Goal: Task Accomplishment & Management: Complete application form

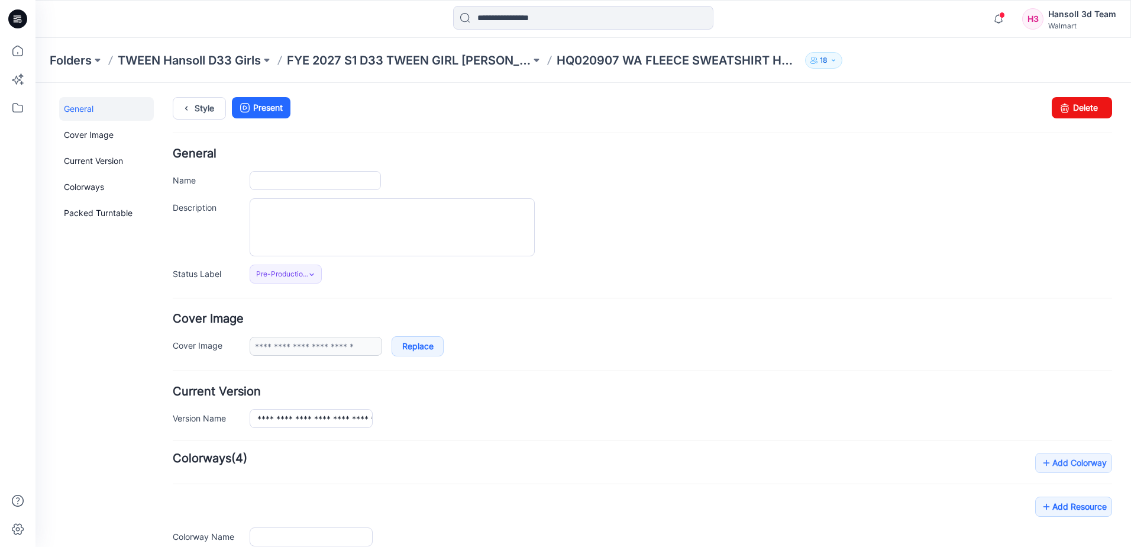
type input "**********"
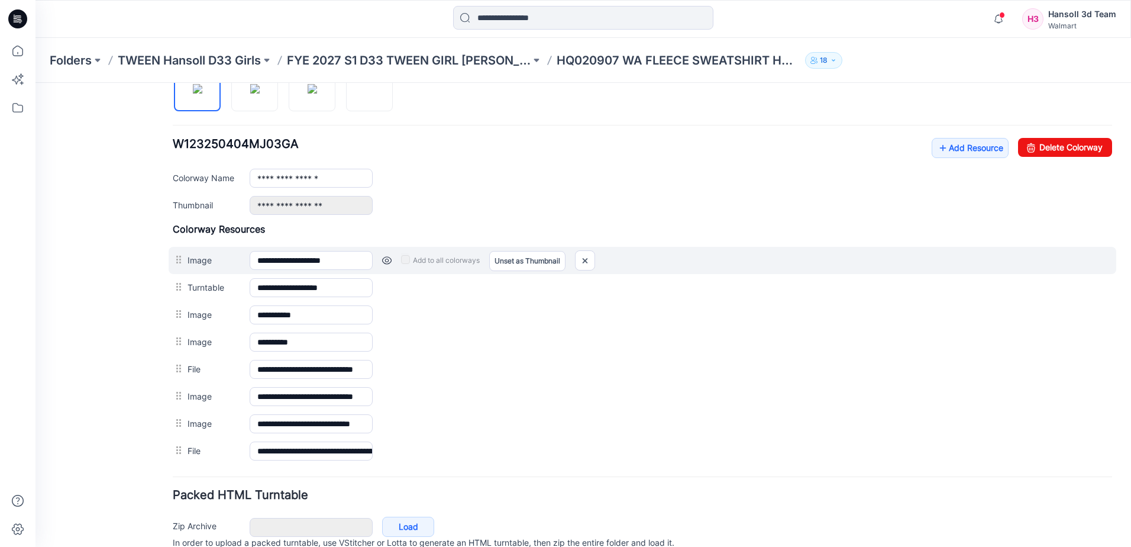
scroll to position [472, 0]
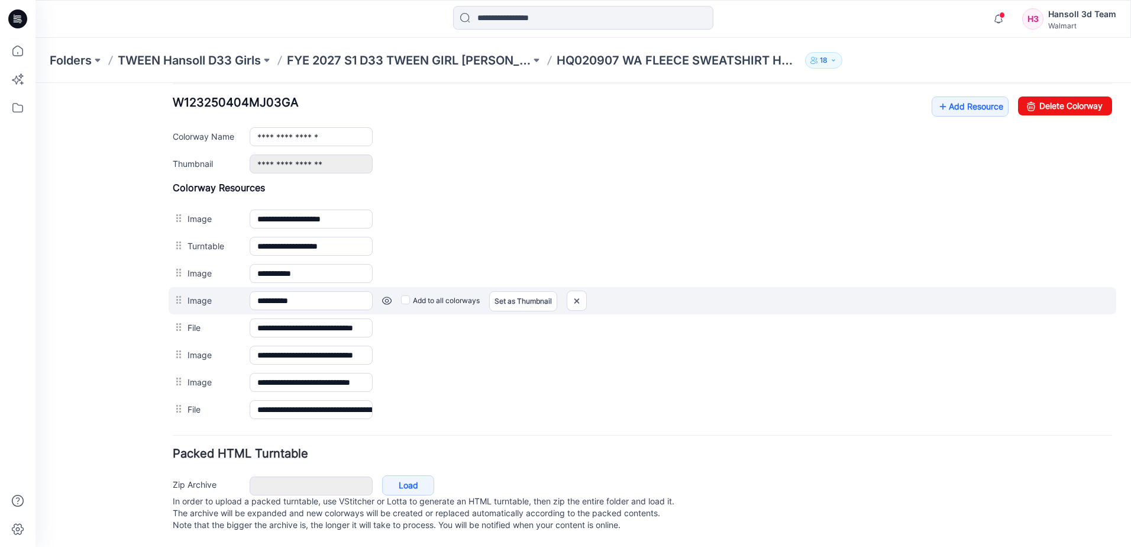
click at [384, 296] on link at bounding box center [386, 300] width 9 height 9
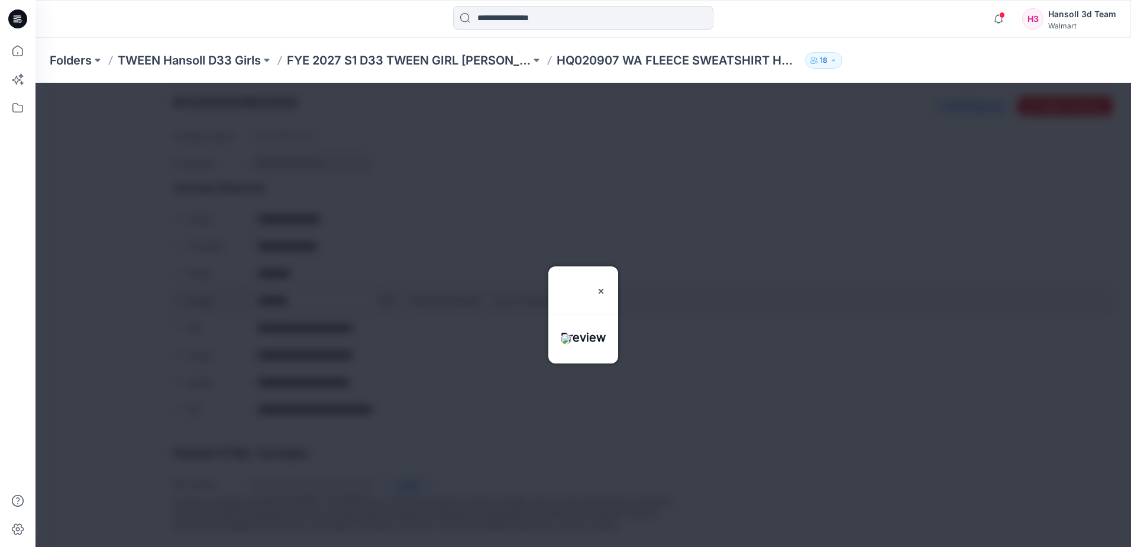
click at [384, 288] on div at bounding box center [584, 315] width 1096 height 464
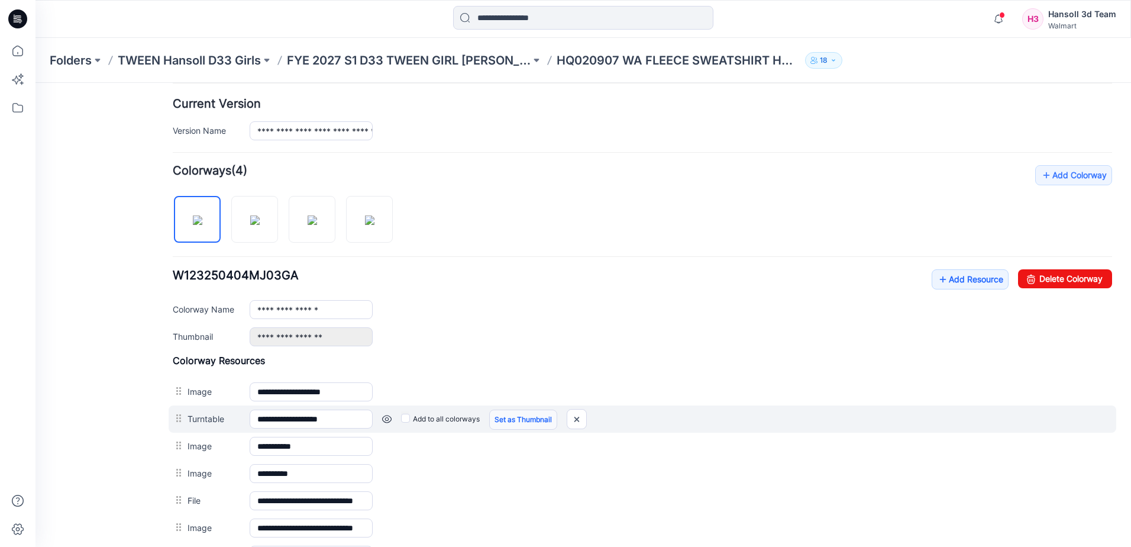
scroll to position [276, 0]
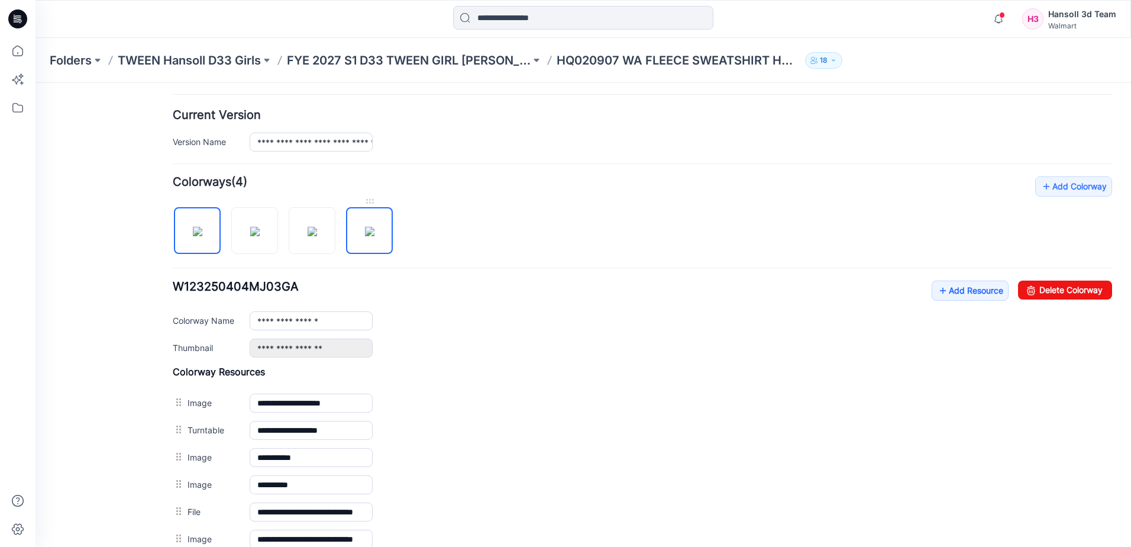
click at [369, 227] on img at bounding box center [369, 231] width 9 height 9
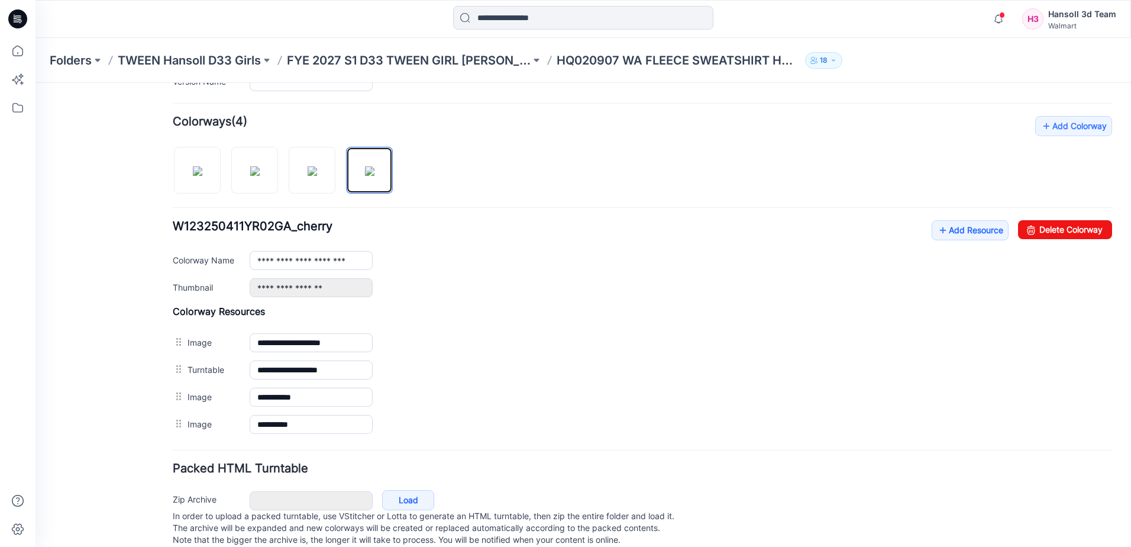
scroll to position [363, 0]
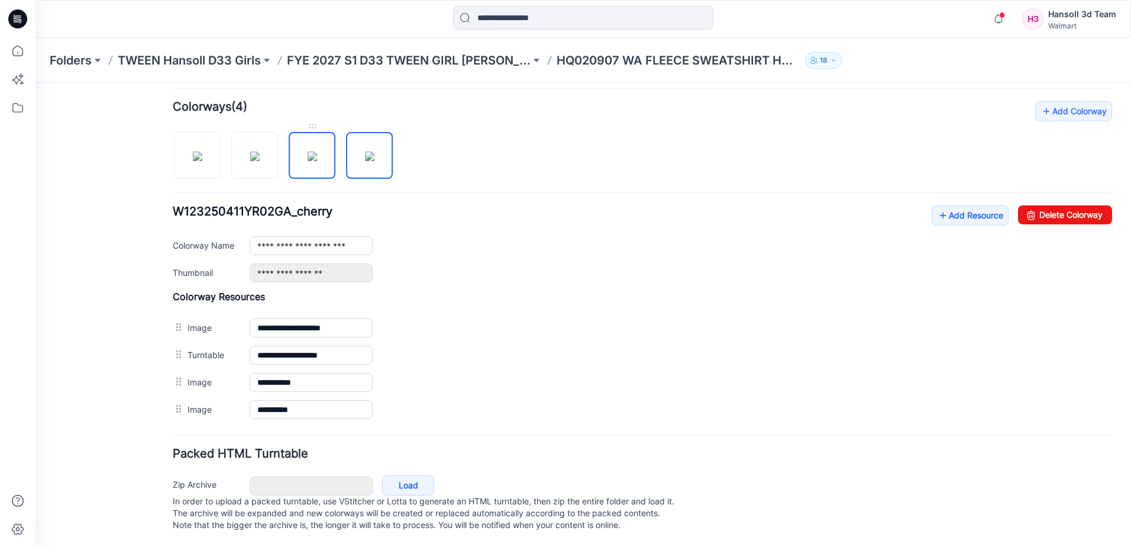
click at [317, 151] on img at bounding box center [312, 155] width 9 height 9
click at [260, 151] on img at bounding box center [254, 155] width 9 height 9
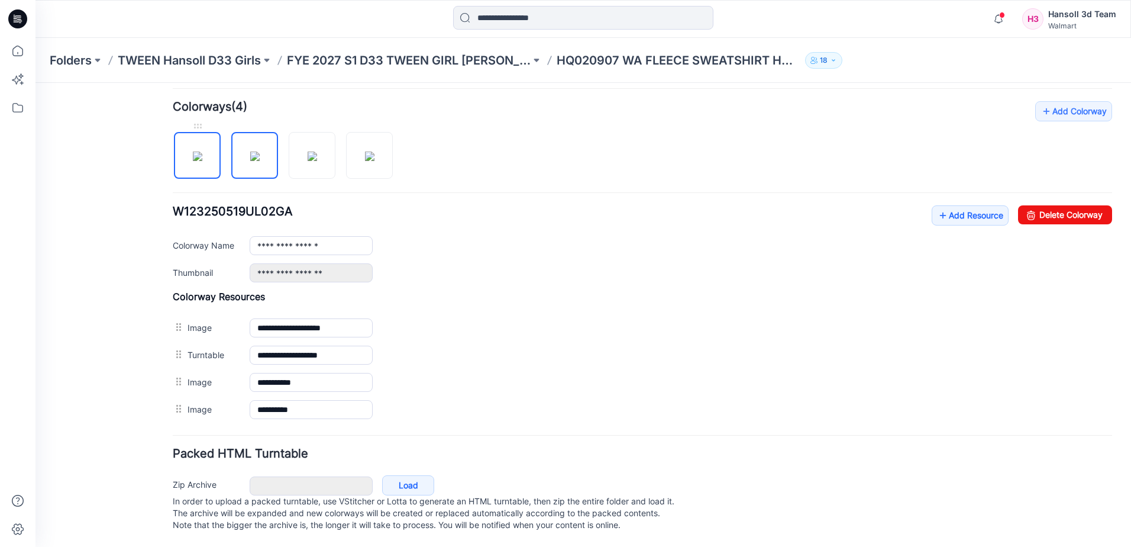
click at [193, 152] on img at bounding box center [197, 155] width 9 height 9
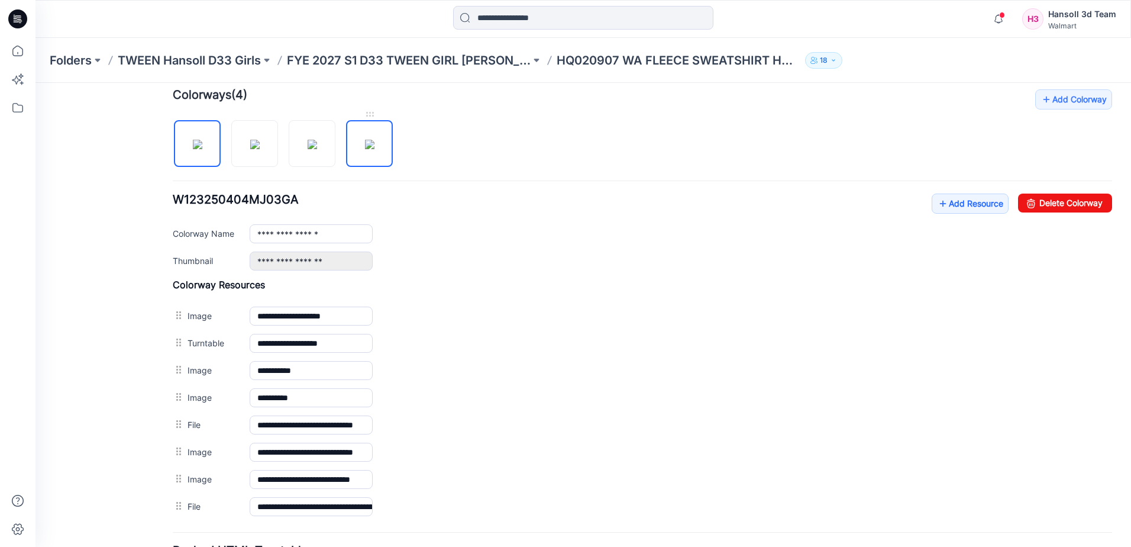
click at [375, 143] on img at bounding box center [369, 144] width 9 height 9
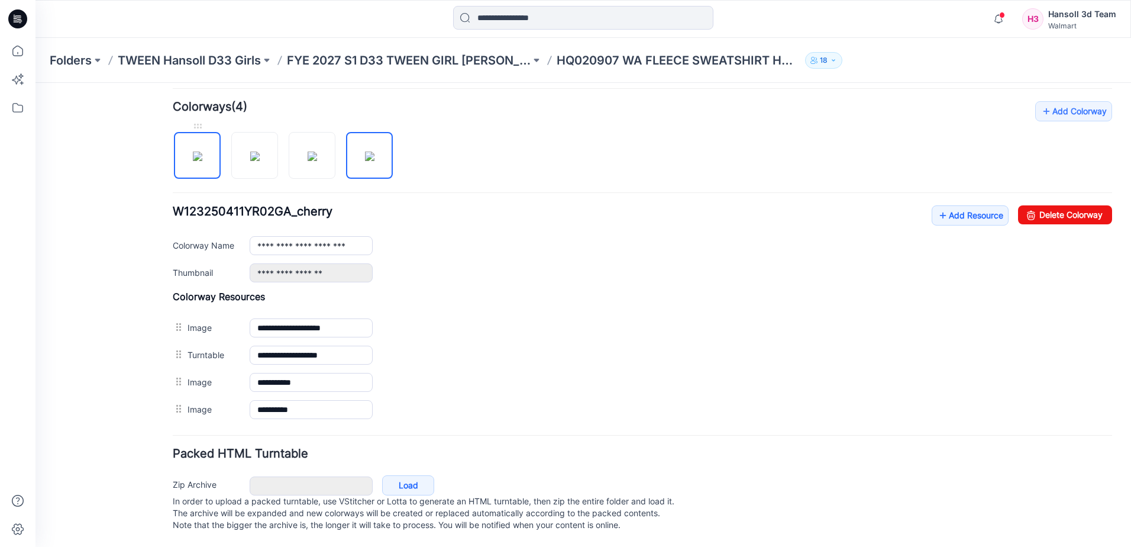
click at [201, 157] on img at bounding box center [197, 155] width 9 height 9
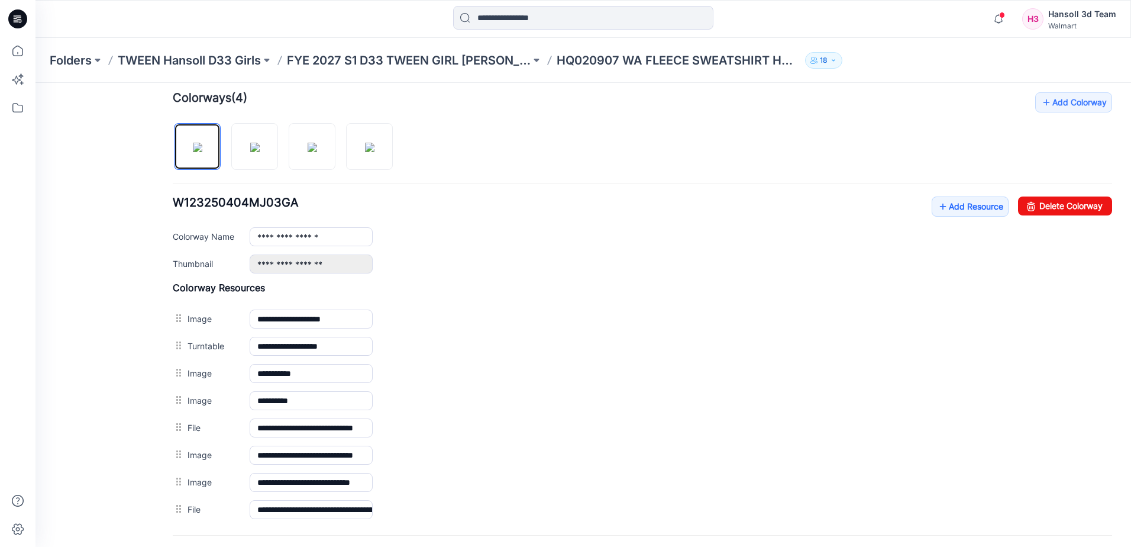
scroll to position [334, 0]
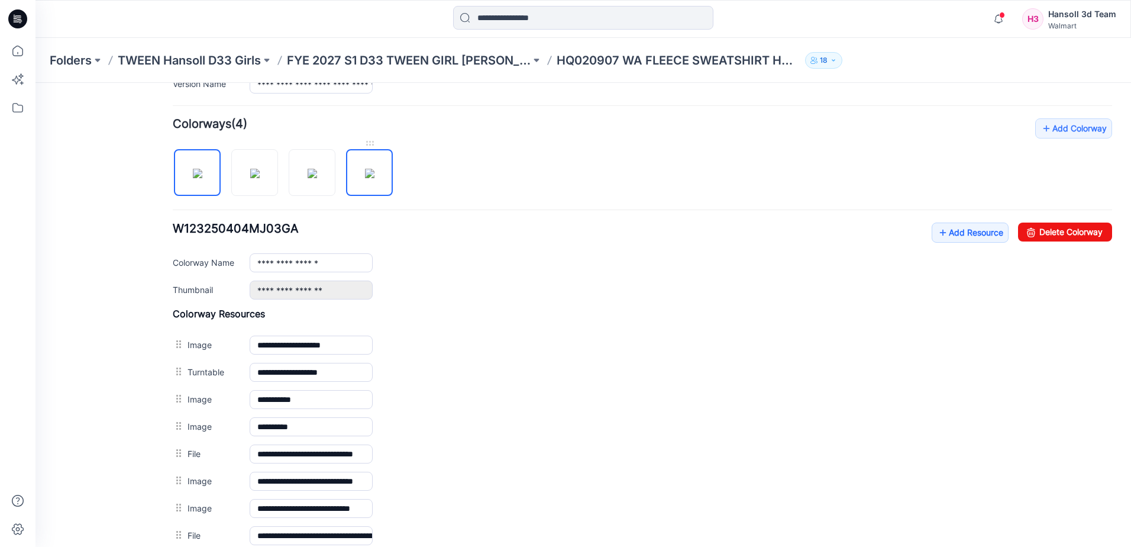
click at [375, 172] on img at bounding box center [369, 173] width 9 height 9
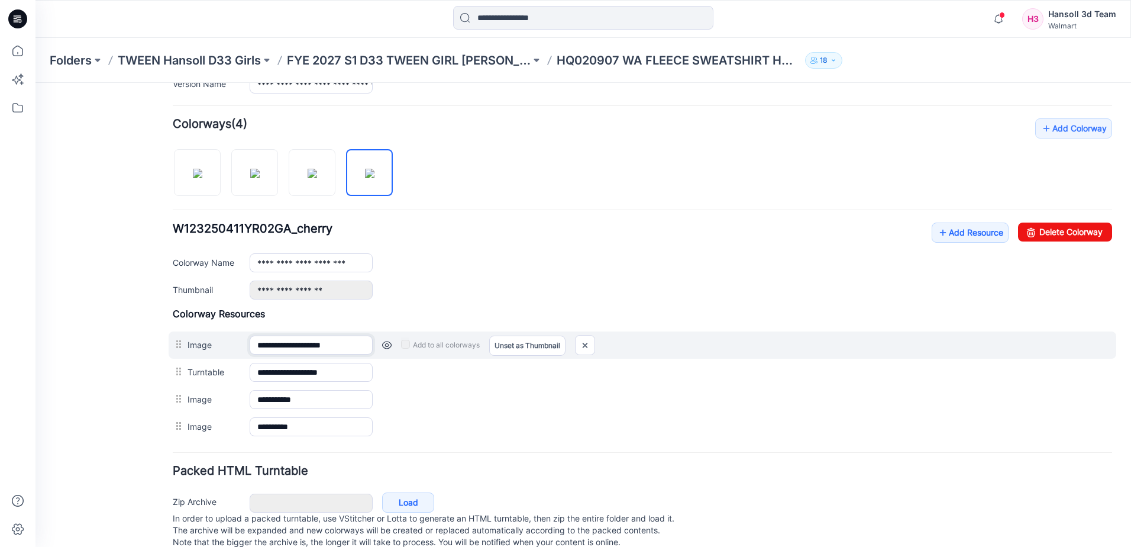
click at [326, 345] on input "**********" at bounding box center [311, 345] width 123 height 19
click at [386, 351] on div "Add to all colorways Set as Thumbnail Unset as Thumbnail" at bounding box center [743, 345] width 740 height 19
click at [386, 347] on link at bounding box center [386, 344] width 9 height 9
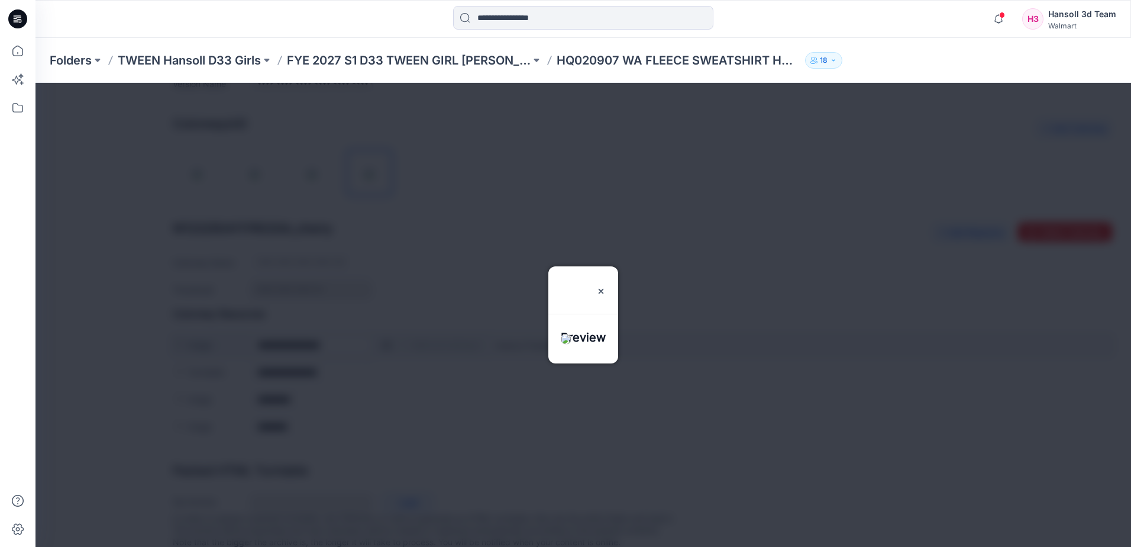
click at [386, 347] on div at bounding box center [584, 315] width 1096 height 464
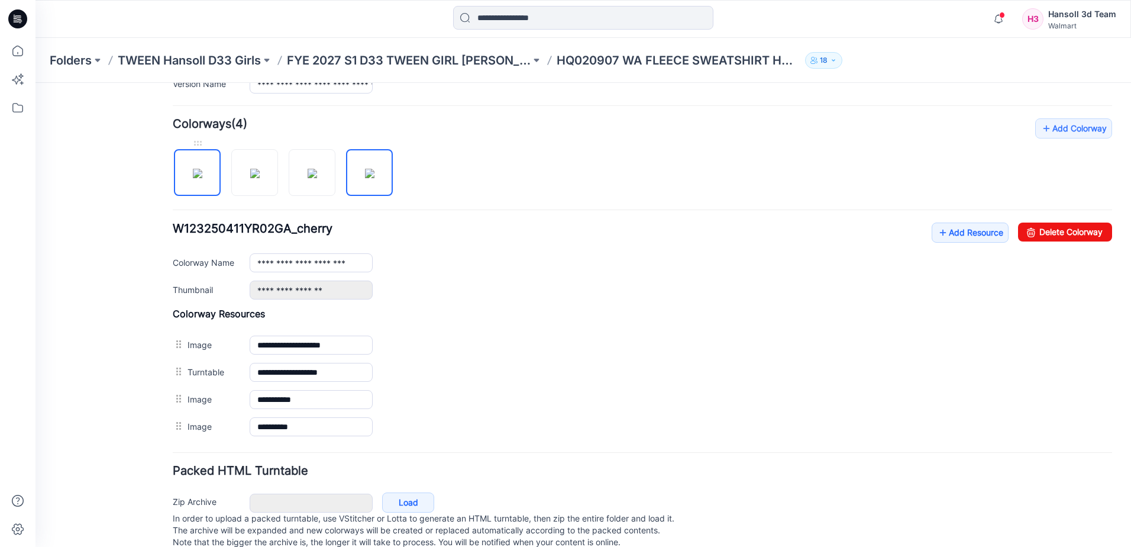
click at [202, 169] on img at bounding box center [197, 173] width 9 height 9
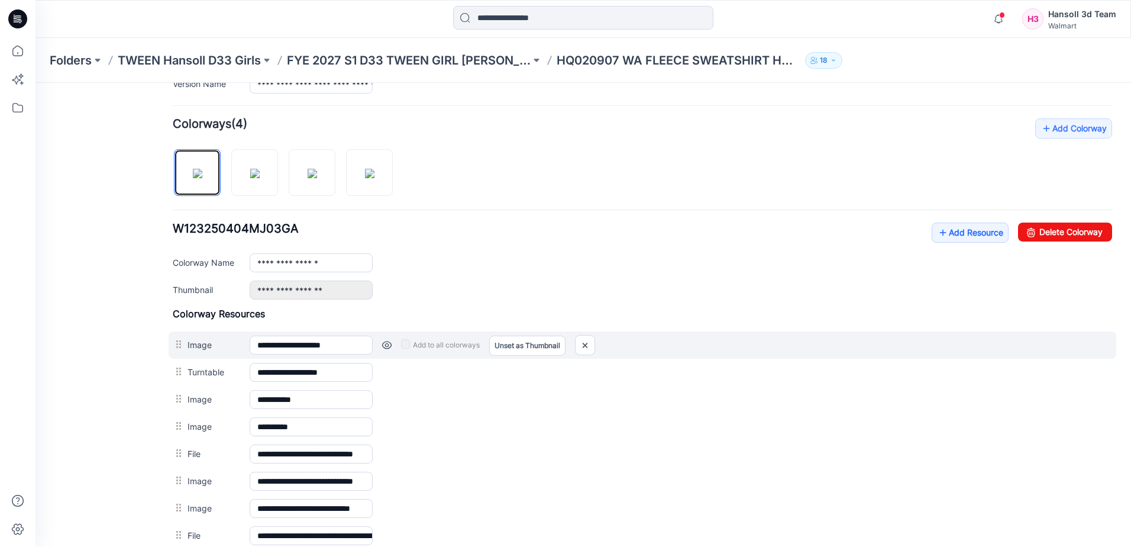
scroll to position [472, 0]
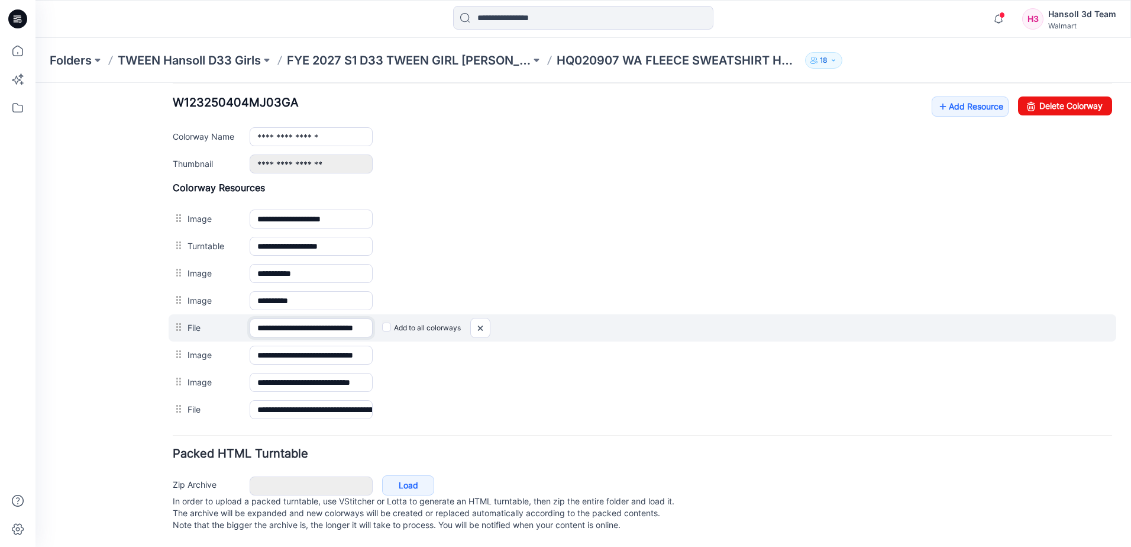
click at [347, 318] on input "**********" at bounding box center [311, 327] width 123 height 19
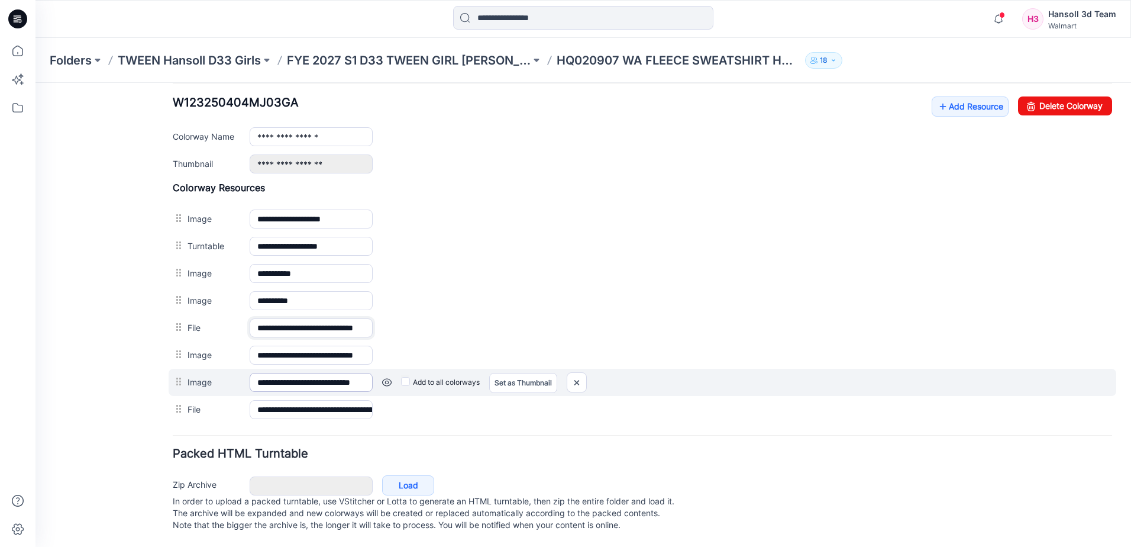
scroll to position [334, 0]
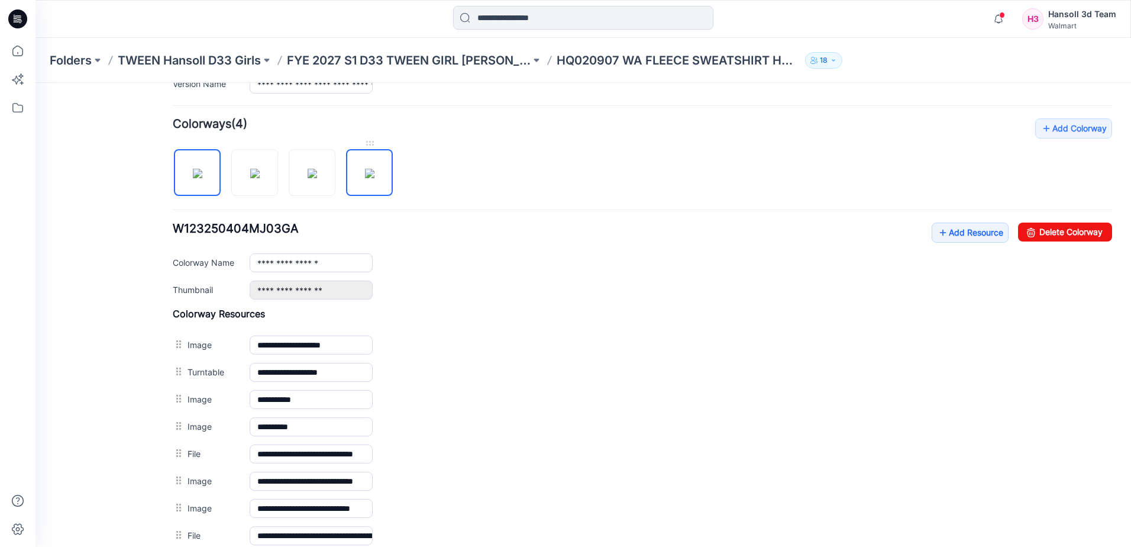
click at [366, 178] on img at bounding box center [369, 173] width 9 height 9
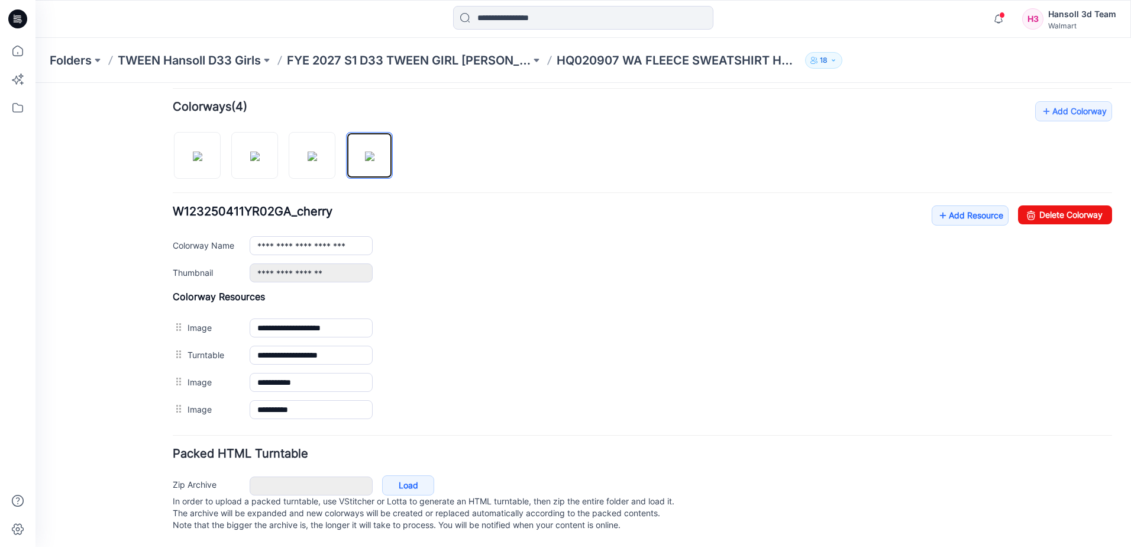
scroll to position [363, 0]
click at [311, 161] on img at bounding box center [312, 155] width 9 height 9
click at [250, 159] on img at bounding box center [254, 155] width 9 height 9
click at [193, 156] on img at bounding box center [197, 155] width 9 height 9
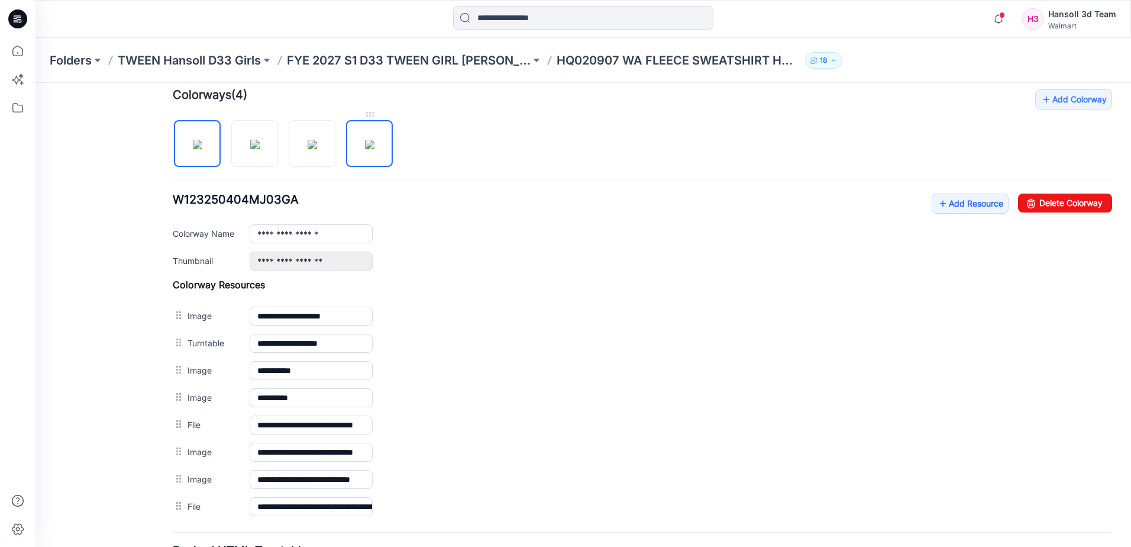
click at [365, 144] on img at bounding box center [369, 144] width 9 height 9
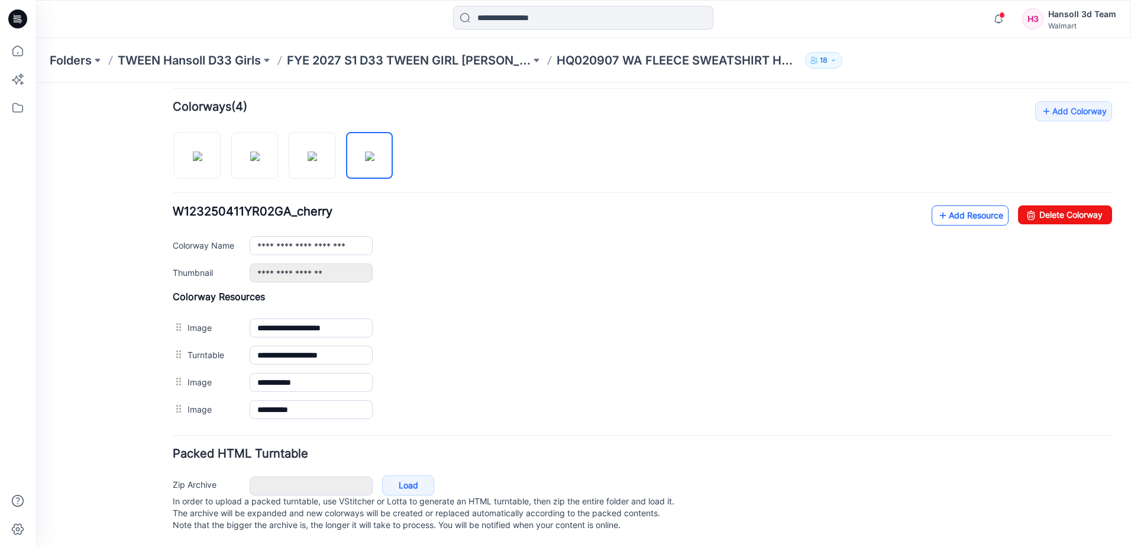
click at [959, 208] on link "Add Resource" at bounding box center [970, 215] width 77 height 20
click at [965, 205] on link "Add Resource" at bounding box center [970, 215] width 77 height 20
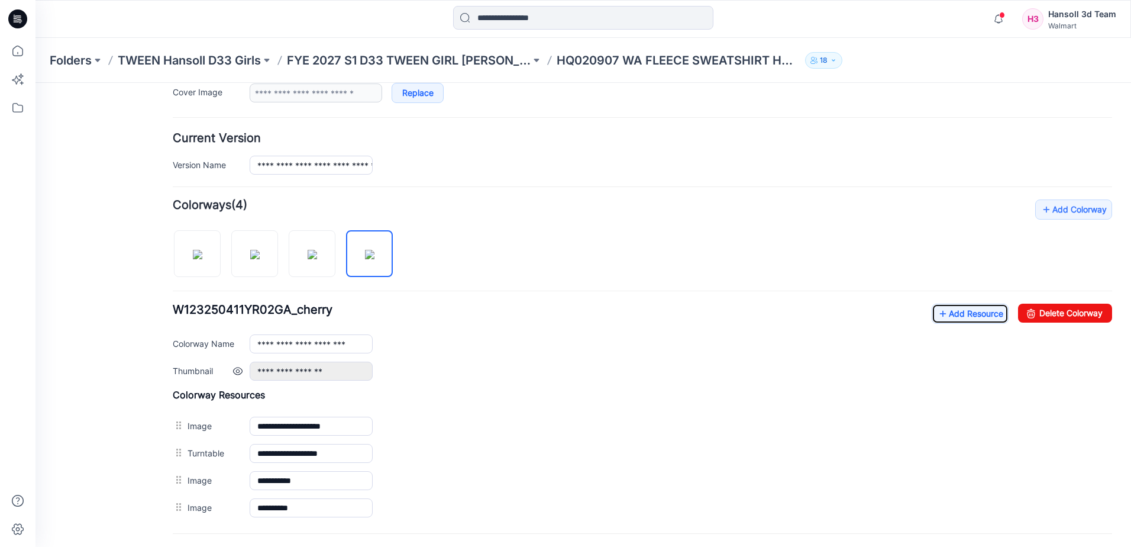
scroll to position [276, 0]
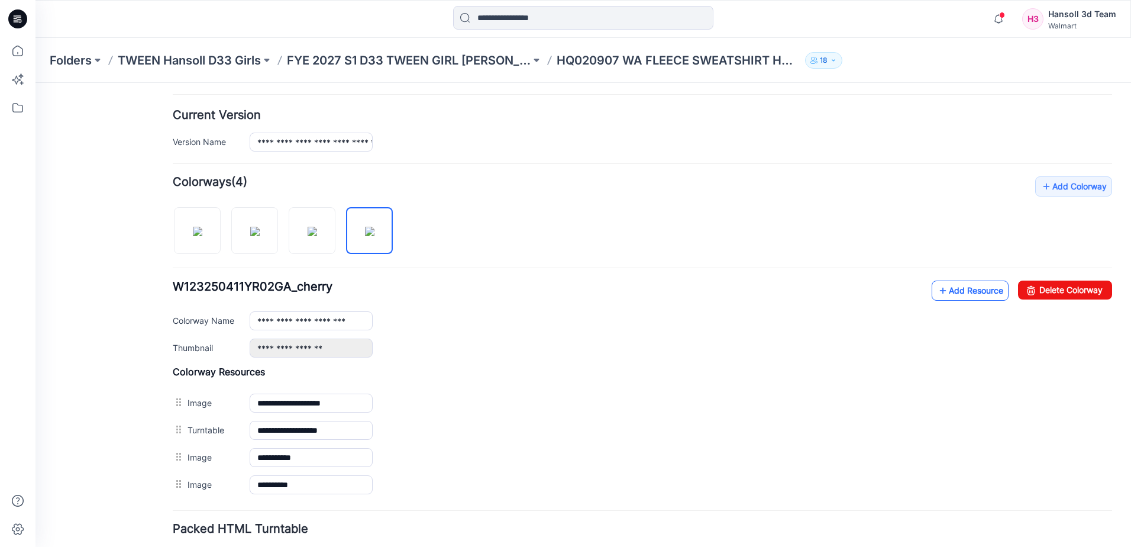
click at [960, 296] on link "Add Resource" at bounding box center [970, 290] width 77 height 20
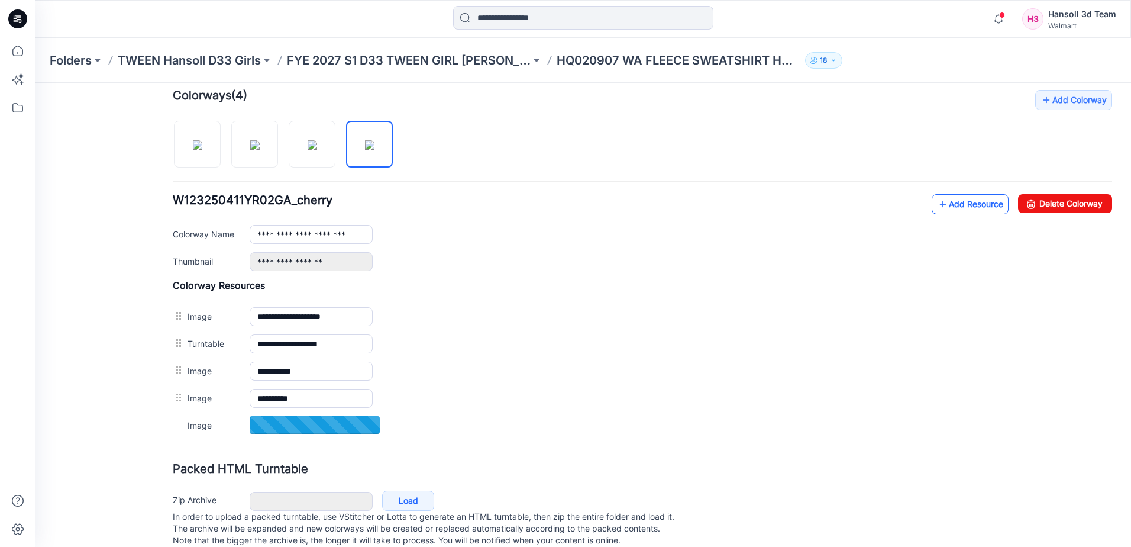
scroll to position [390, 0]
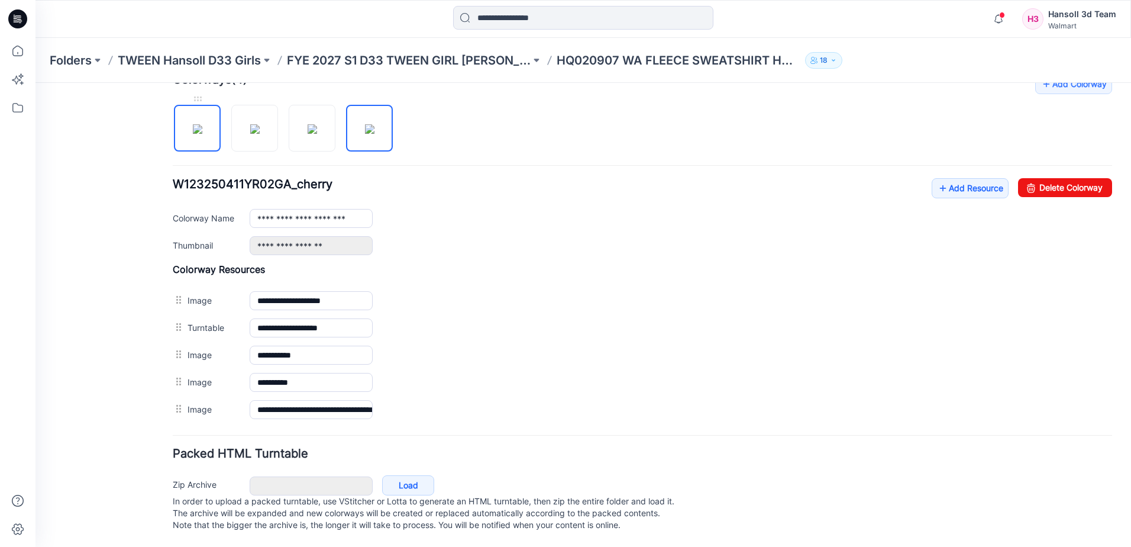
click at [193, 124] on img at bounding box center [197, 128] width 9 height 9
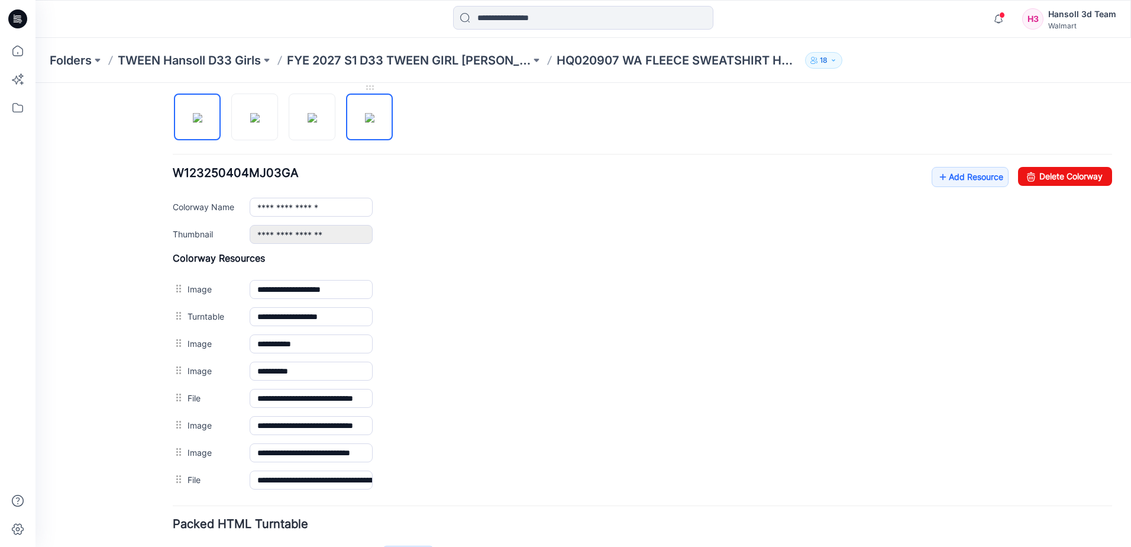
click at [366, 117] on img at bounding box center [369, 117] width 9 height 9
type input "**********"
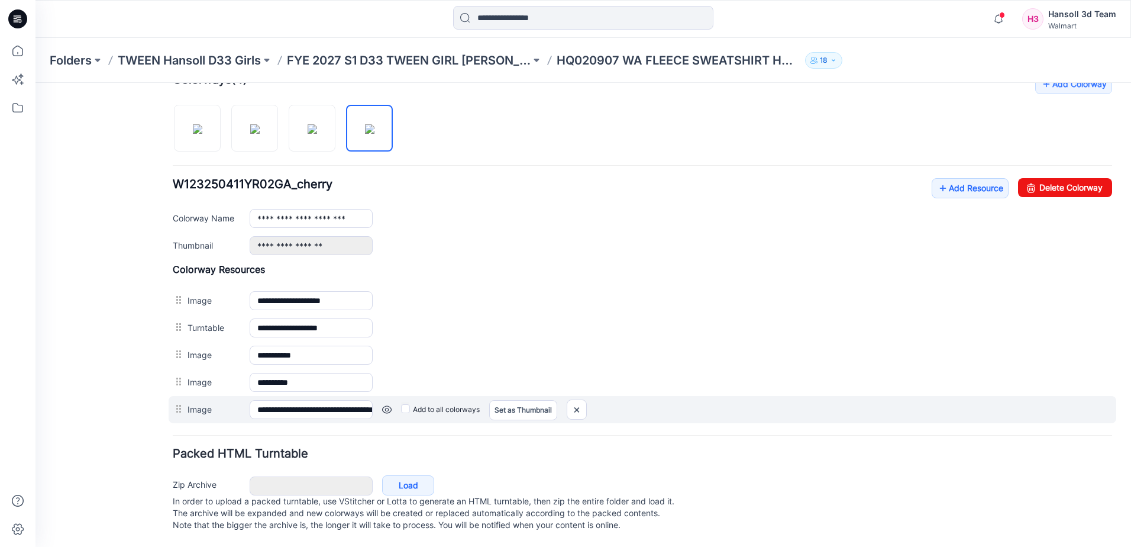
click at [392, 400] on div "Add to all colorways Set as Thumbnail Unset as Thumbnail" at bounding box center [743, 409] width 740 height 19
click at [388, 405] on link at bounding box center [386, 409] width 9 height 9
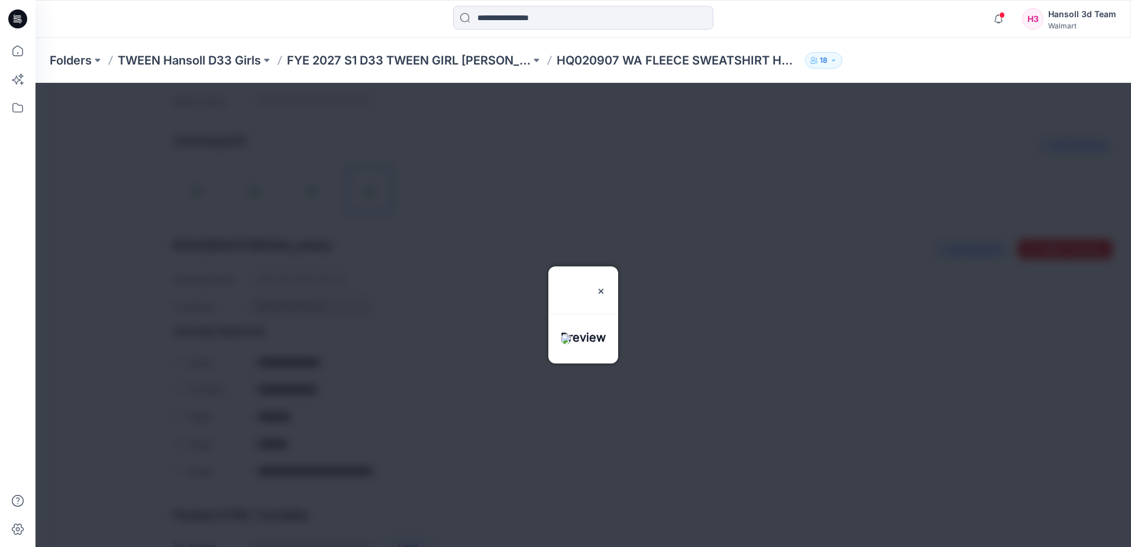
scroll to position [391, 0]
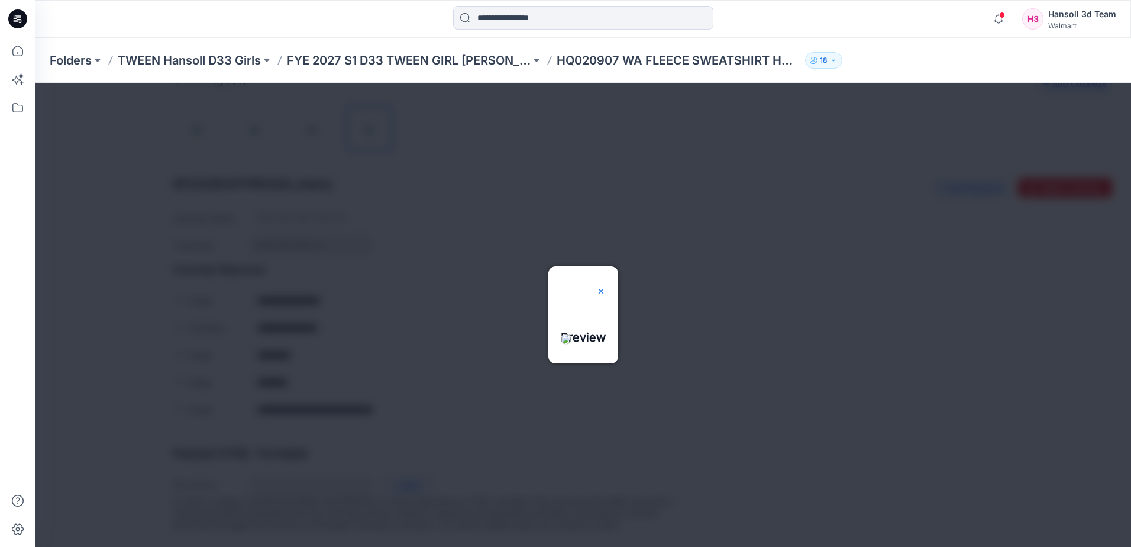
click at [606, 286] on img at bounding box center [600, 290] width 9 height 9
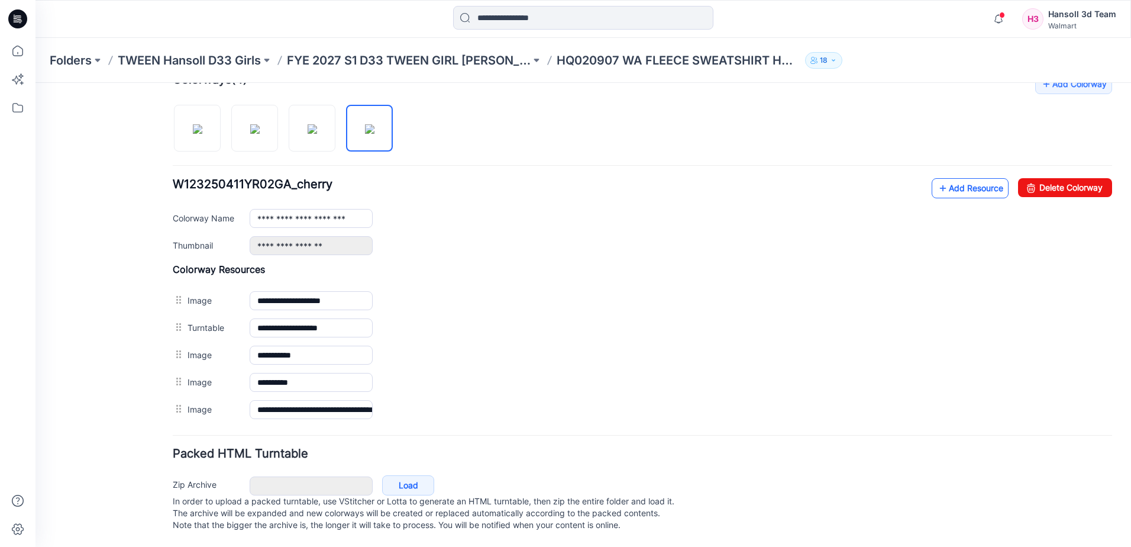
click at [965, 181] on link "Add Resource" at bounding box center [970, 188] width 77 height 20
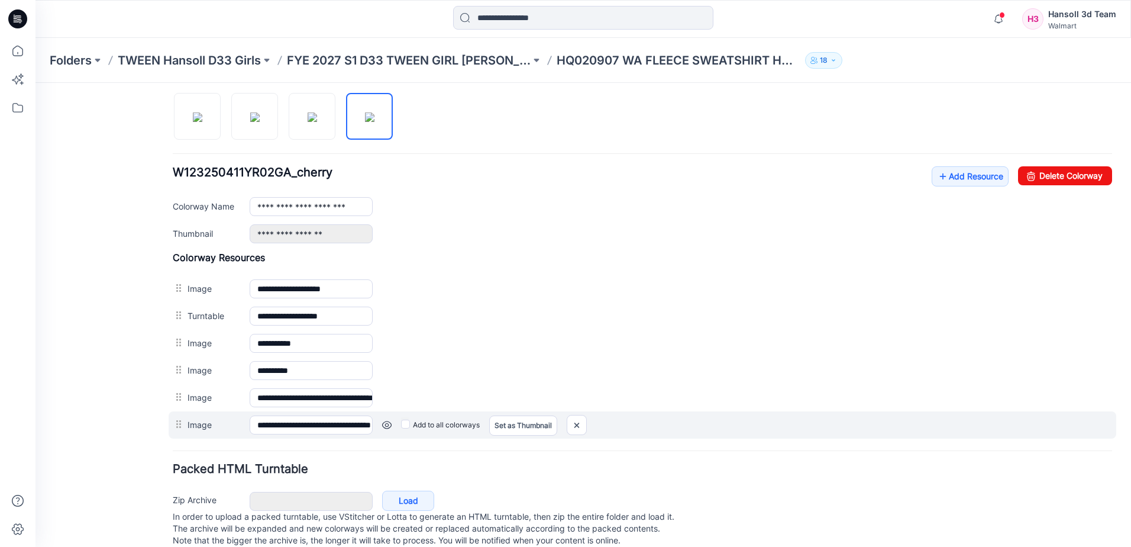
click at [386, 427] on link at bounding box center [386, 424] width 9 height 9
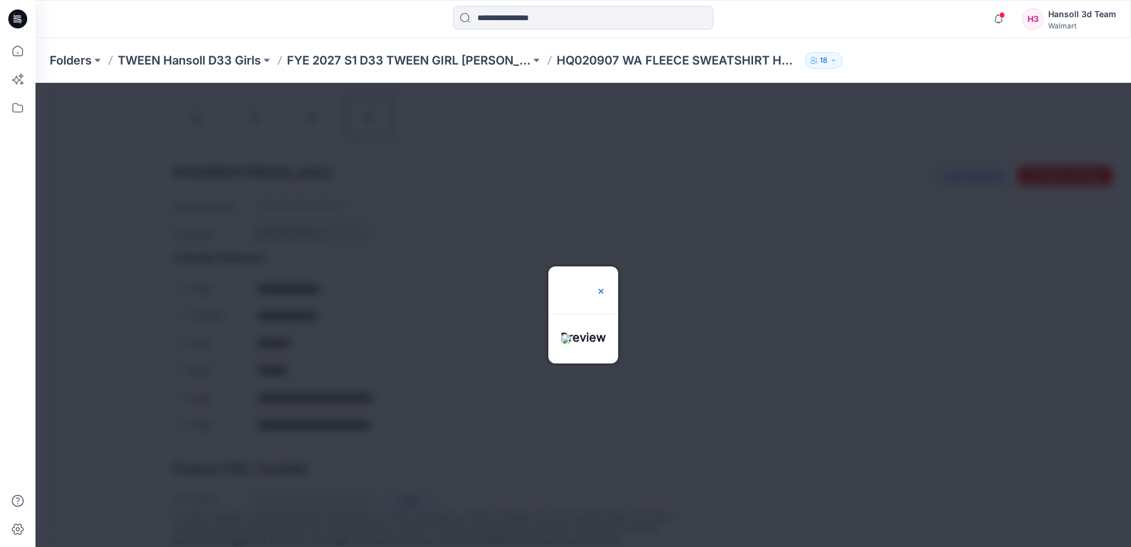
click at [606, 286] on img at bounding box center [600, 290] width 9 height 9
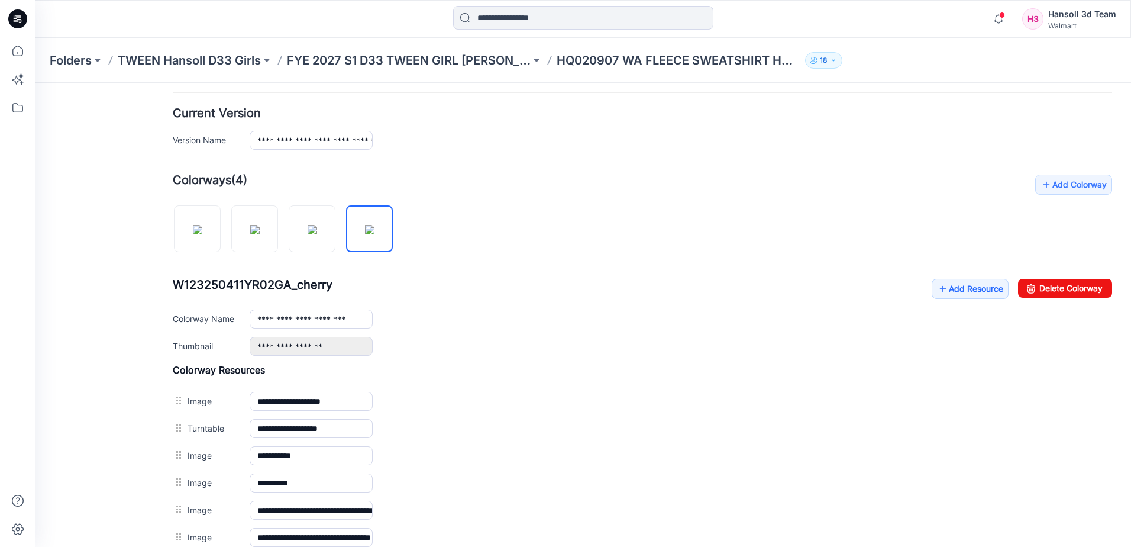
scroll to position [0, 0]
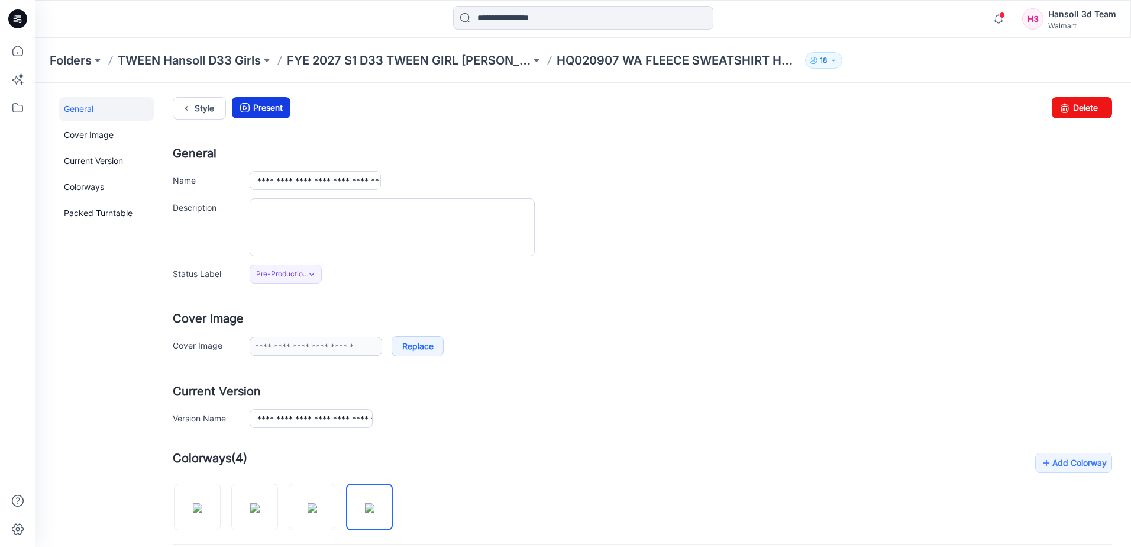
click at [243, 108] on icon at bounding box center [245, 107] width 17 height 21
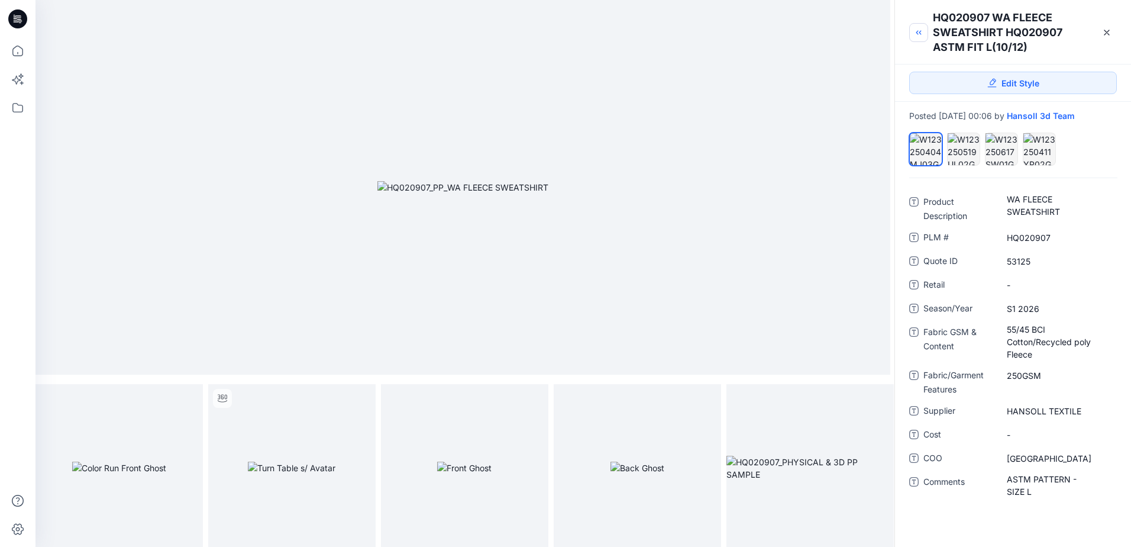
click at [923, 30] on icon "button" at bounding box center [918, 32] width 9 height 9
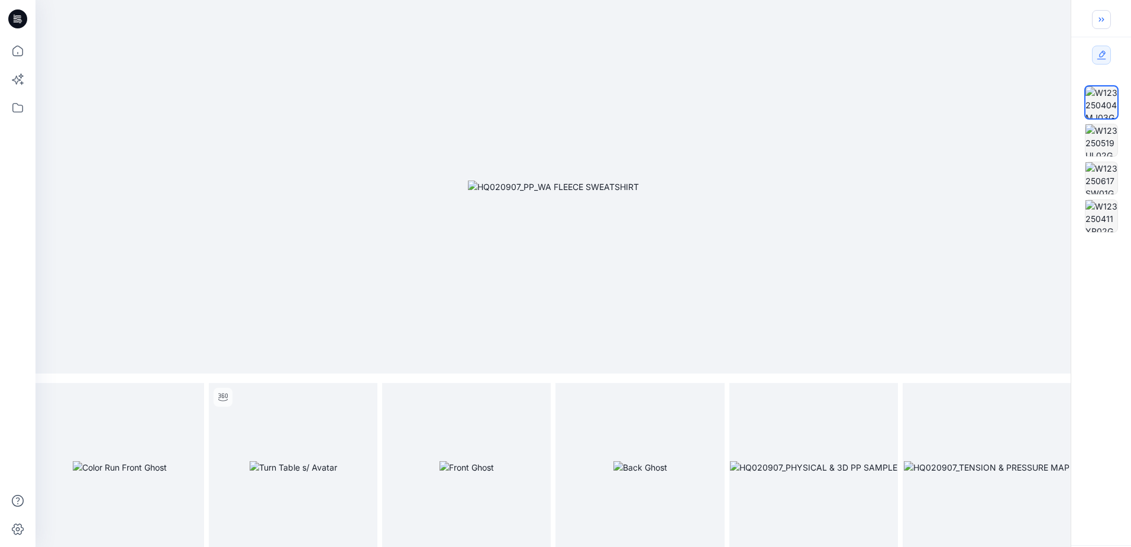
click at [1105, 11] on button "button" at bounding box center [1101, 19] width 19 height 19
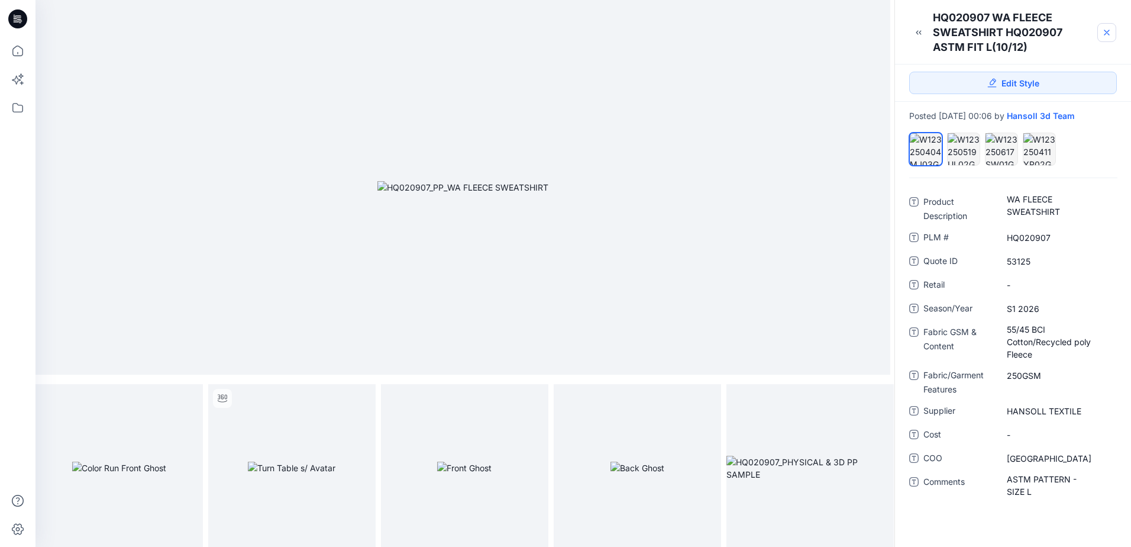
click at [1111, 36] on icon at bounding box center [1106, 32] width 9 height 9
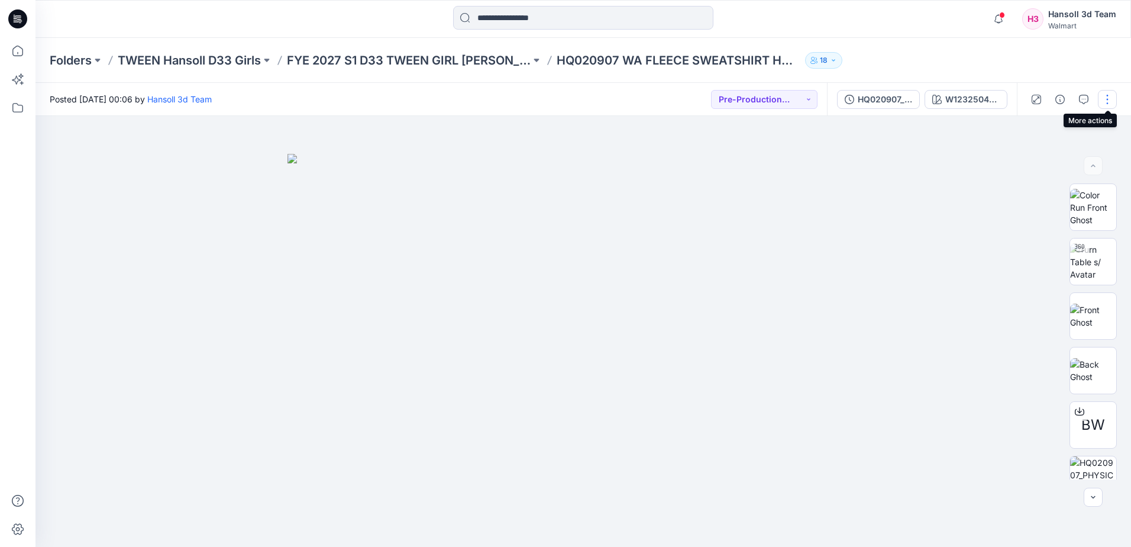
click at [1110, 97] on button "button" at bounding box center [1107, 99] width 19 height 19
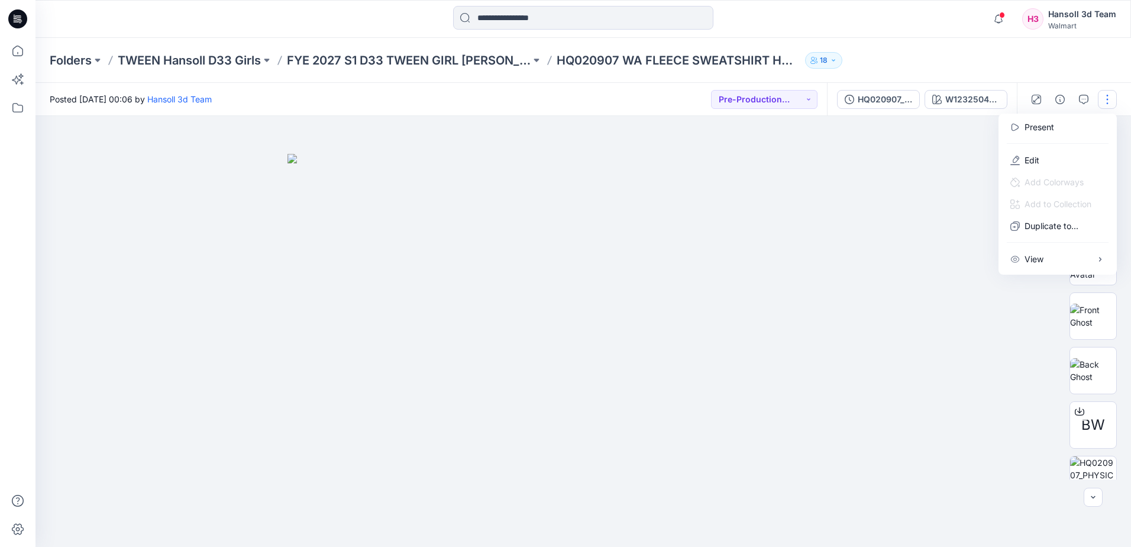
click at [1110, 97] on button "button" at bounding box center [1107, 99] width 19 height 19
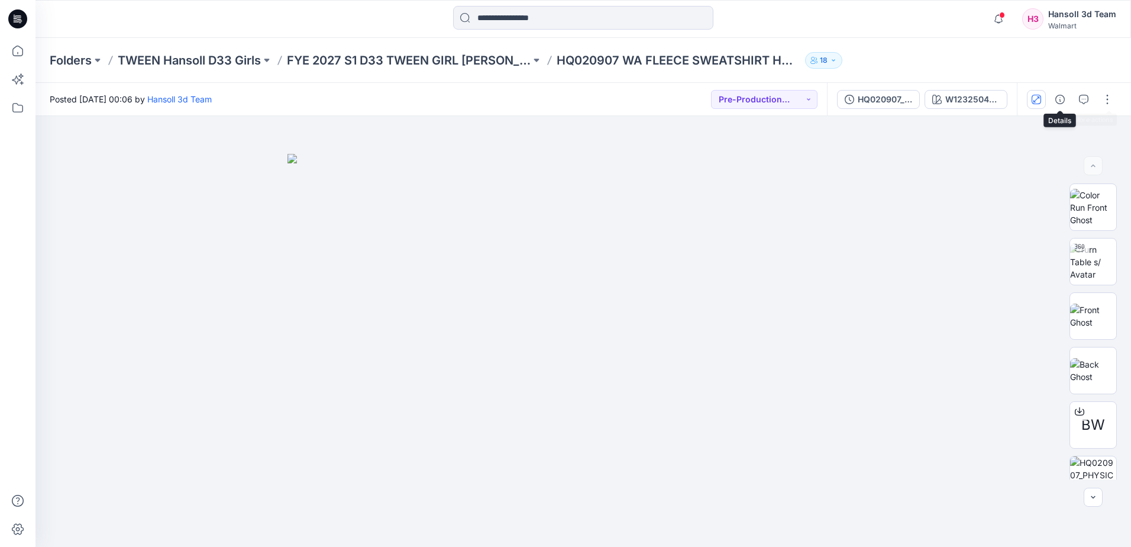
click at [1041, 101] on icon "button" at bounding box center [1036, 99] width 9 height 9
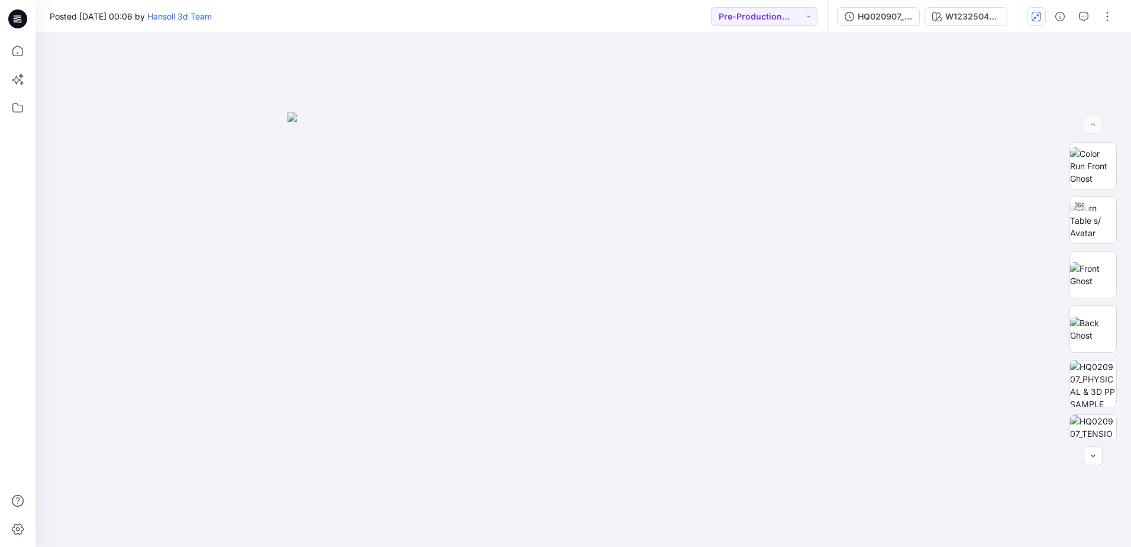
click at [1047, 19] on div at bounding box center [1071, 16] width 109 height 33
click at [1039, 17] on icon "button" at bounding box center [1036, 16] width 9 height 9
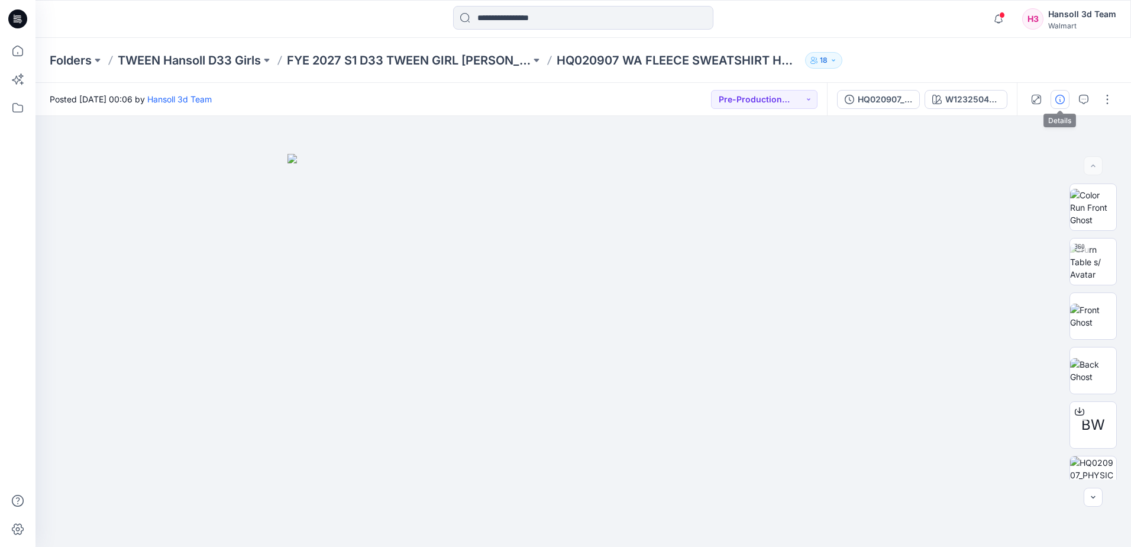
click at [1069, 93] on button "button" at bounding box center [1060, 99] width 19 height 19
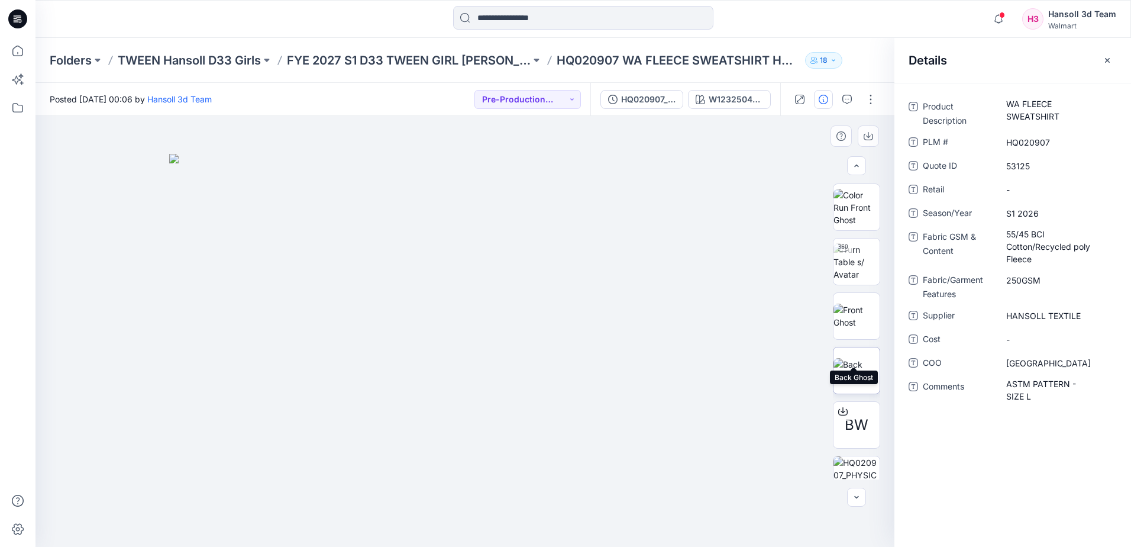
scroll to position [187, 0]
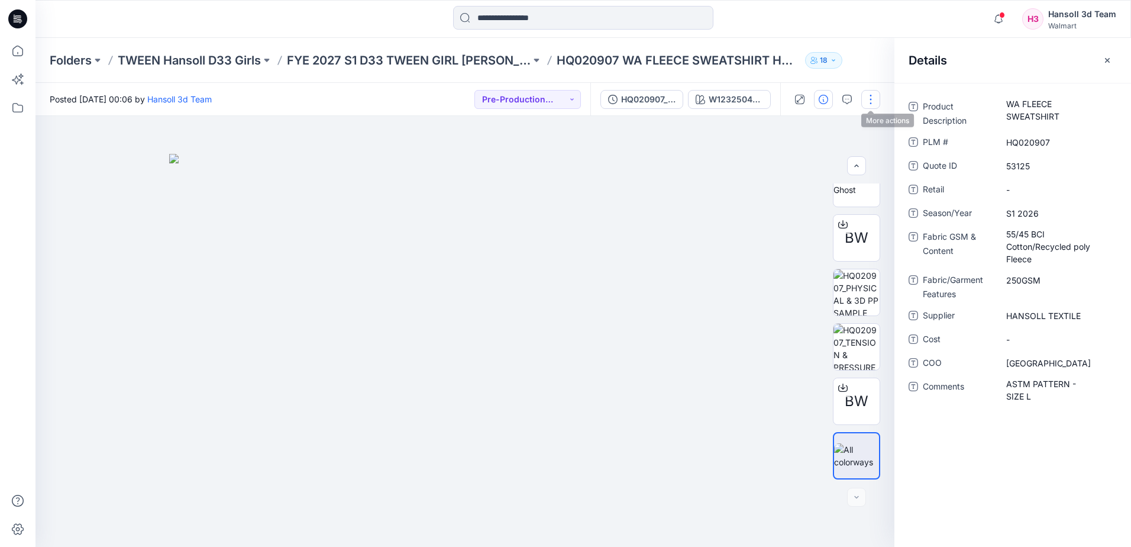
click at [871, 99] on button "button" at bounding box center [871, 99] width 19 height 19
click at [811, 156] on button "Edit" at bounding box center [821, 160] width 109 height 22
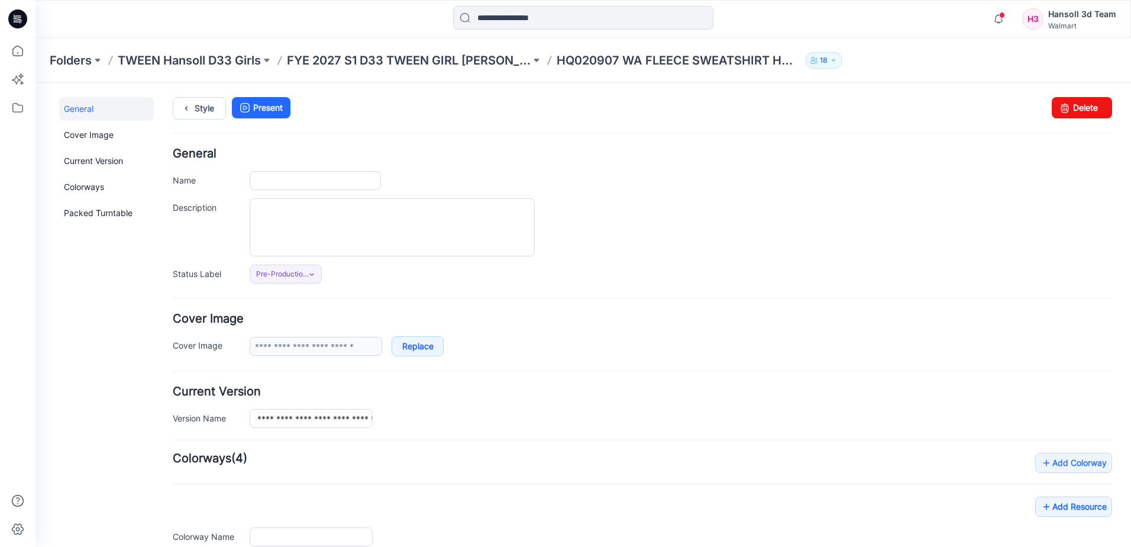
type input "**********"
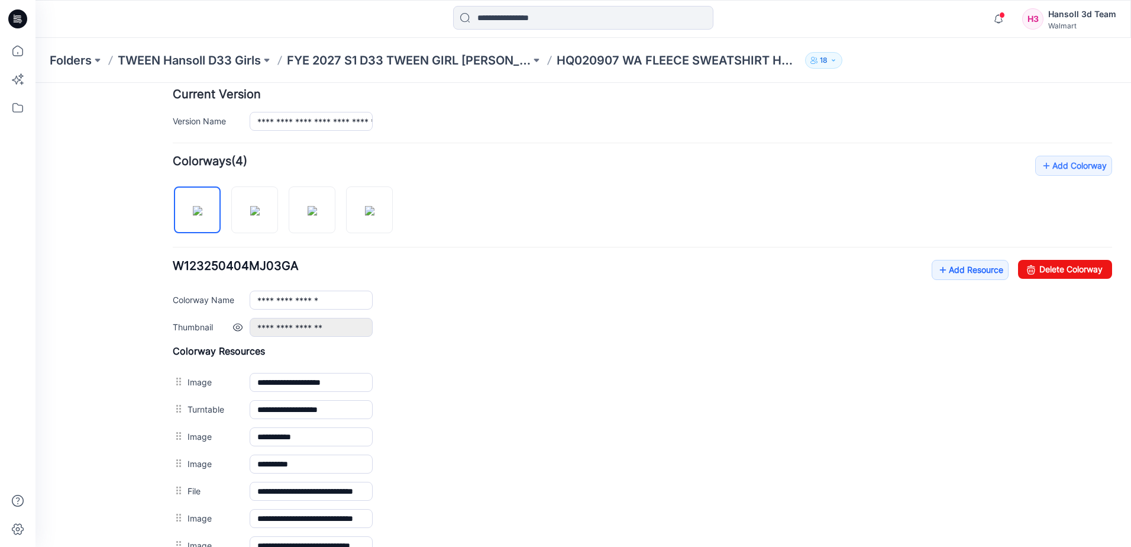
scroll to position [334, 0]
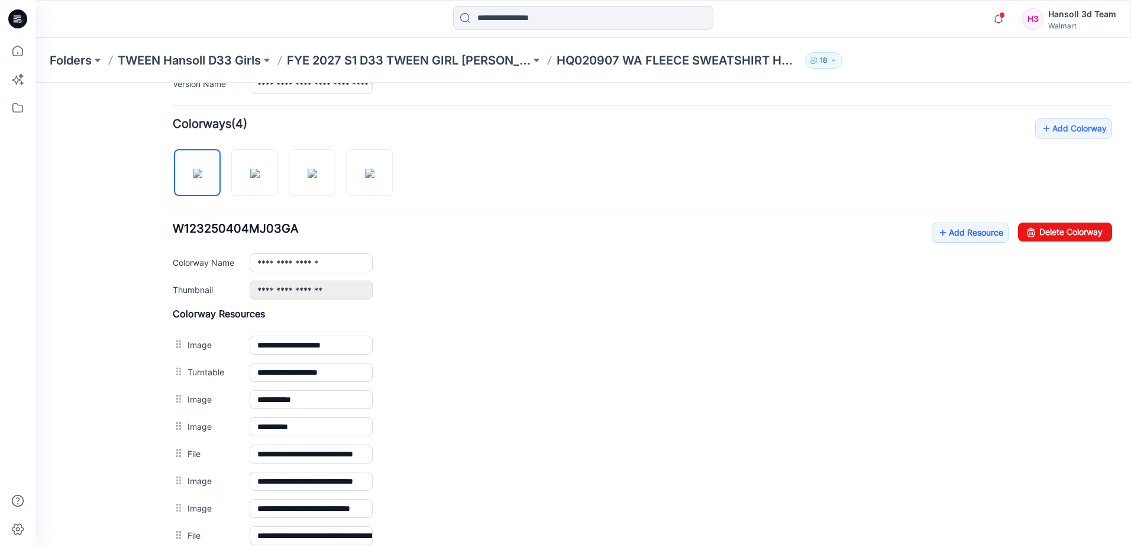
click at [398, 170] on div at bounding box center [288, 166] width 230 height 61
click at [375, 173] on img at bounding box center [369, 173] width 9 height 9
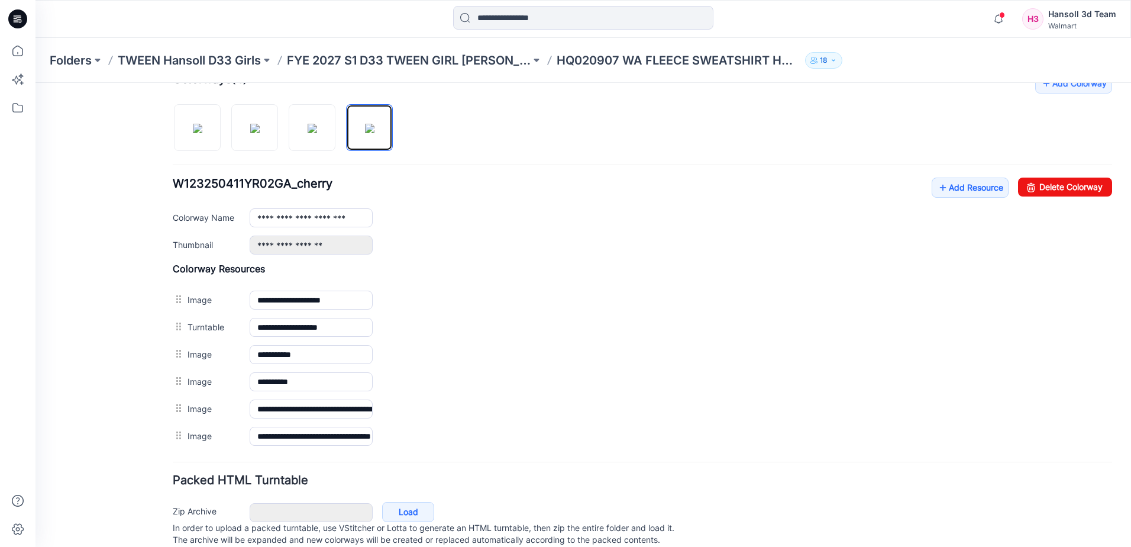
scroll to position [418, 0]
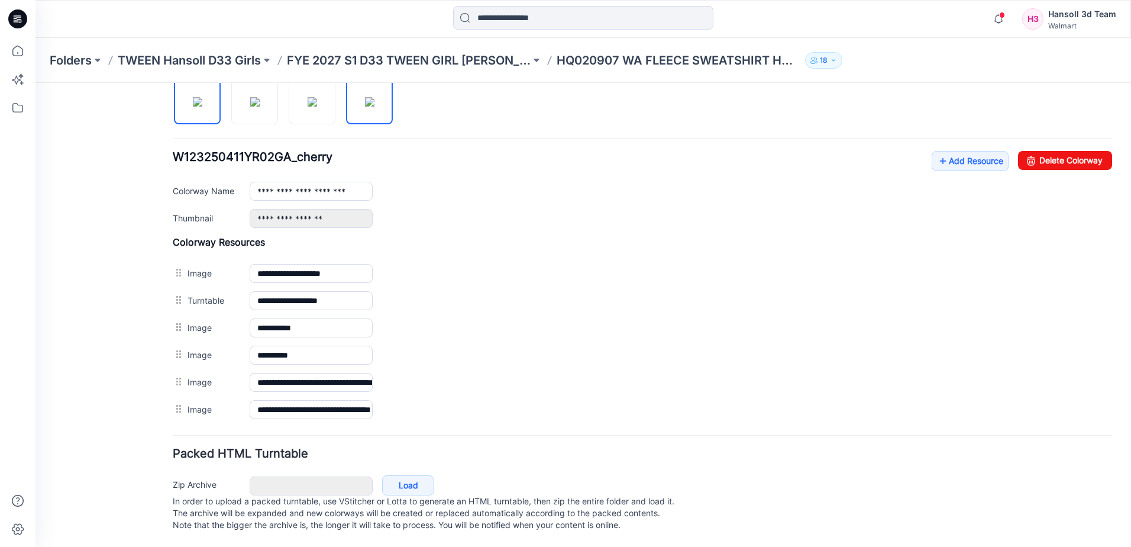
click at [193, 107] on img at bounding box center [197, 101] width 9 height 9
type input "**********"
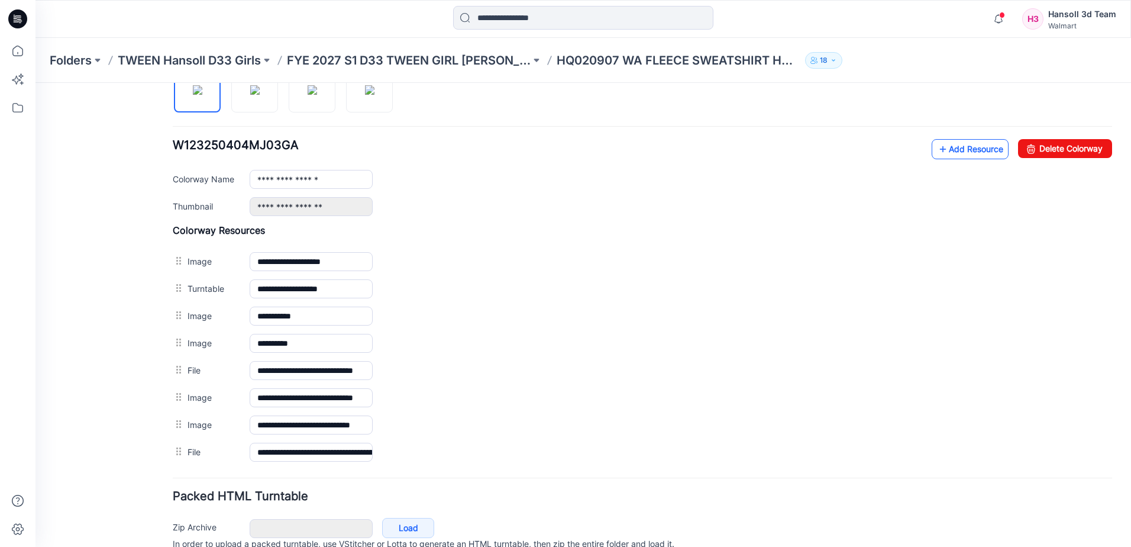
click at [966, 155] on link "Add Resource" at bounding box center [970, 149] width 77 height 20
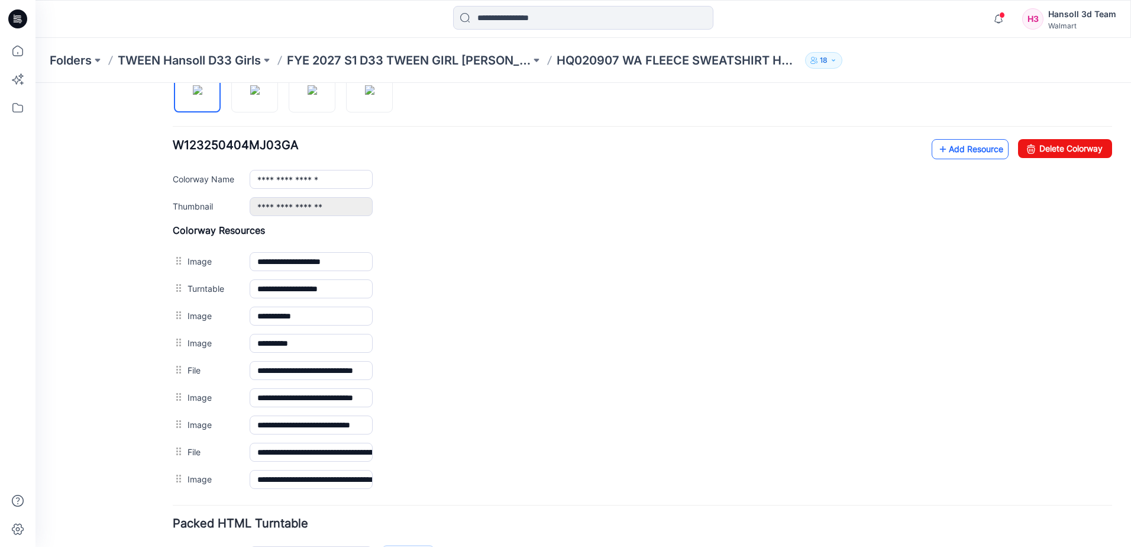
click at [974, 157] on link "Add Resource" at bounding box center [970, 149] width 77 height 20
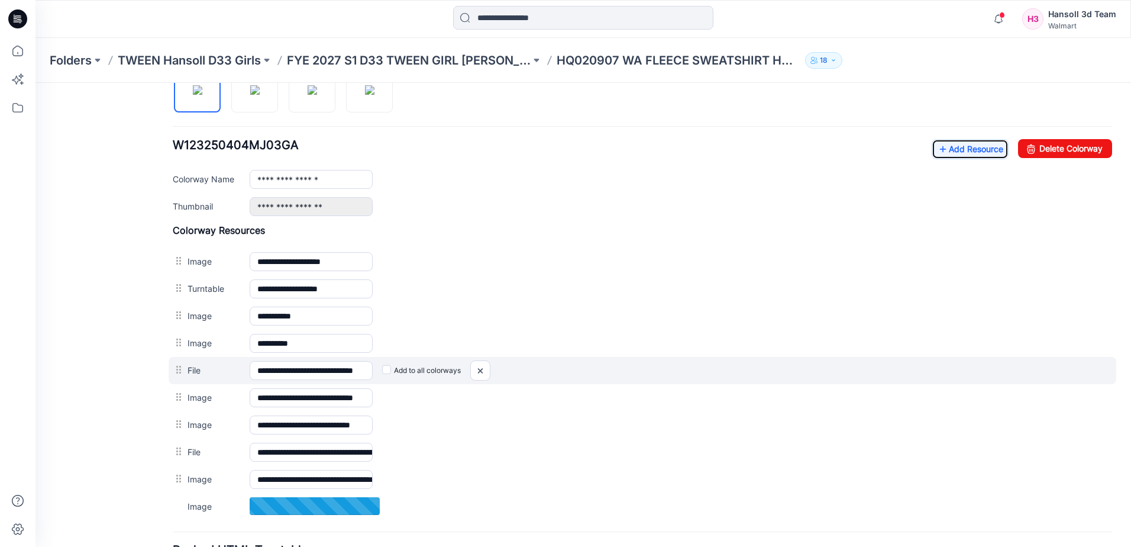
scroll to position [526, 0]
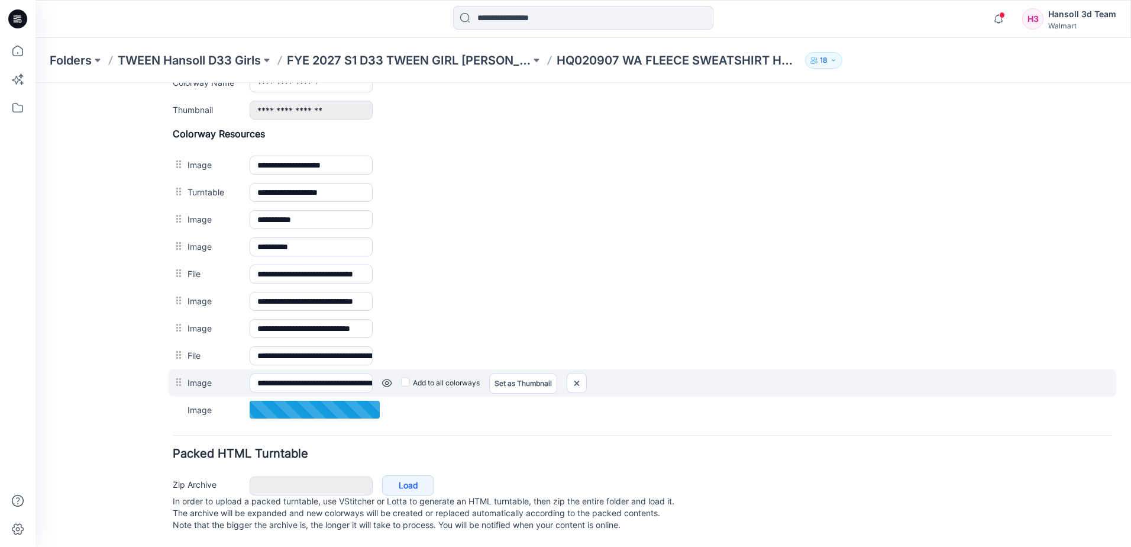
click at [387, 378] on link at bounding box center [386, 382] width 9 height 9
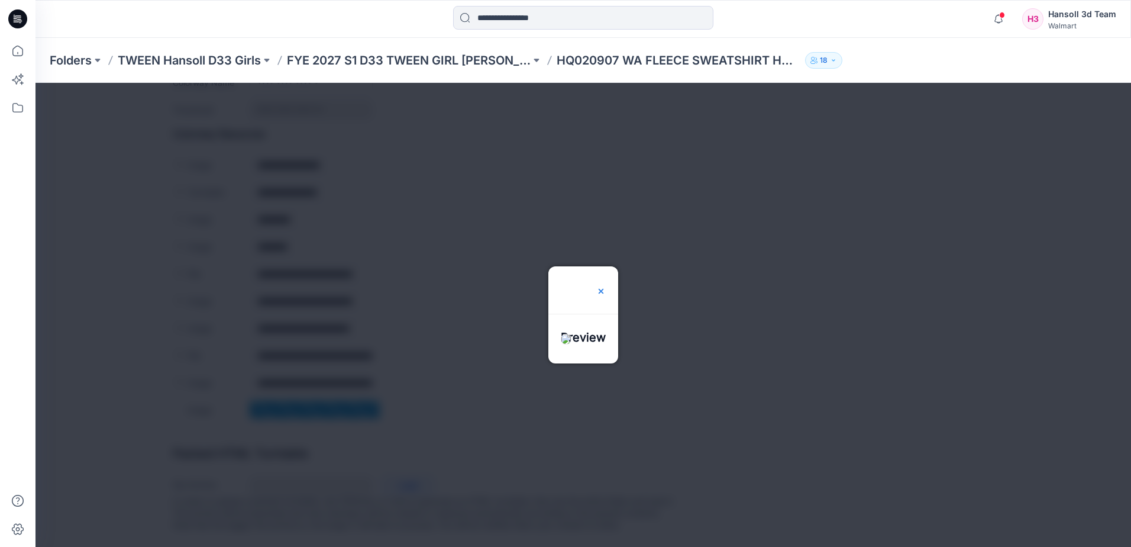
click at [606, 286] on img at bounding box center [600, 290] width 9 height 9
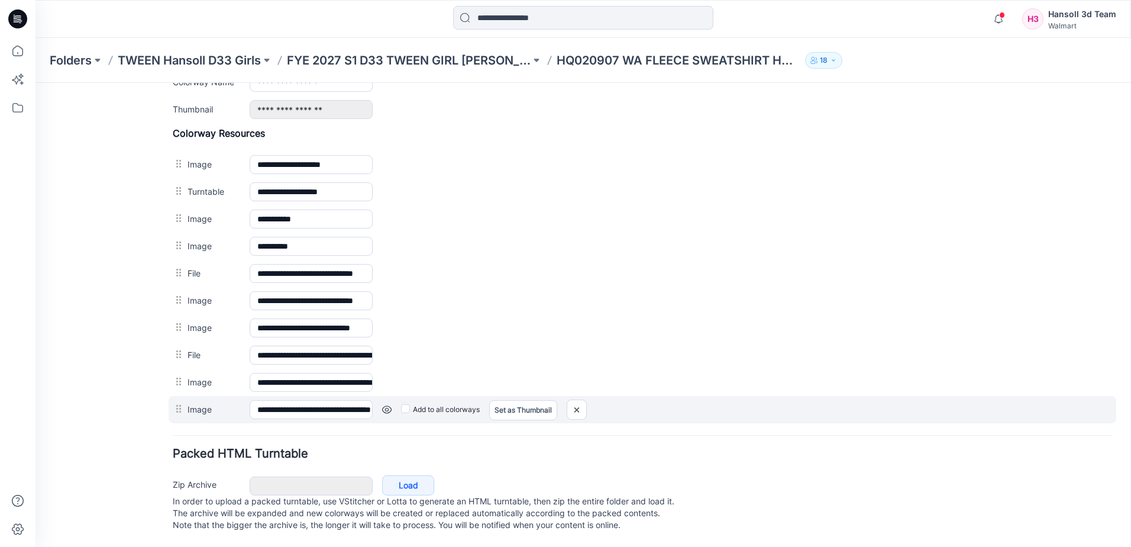
click at [384, 405] on link at bounding box center [386, 409] width 9 height 9
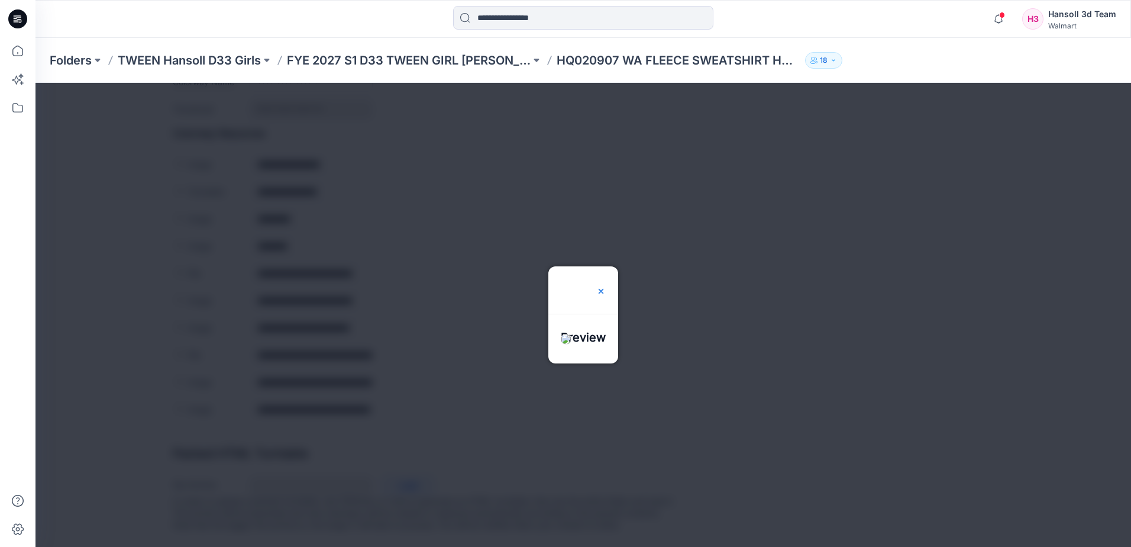
click at [606, 286] on img at bounding box center [600, 290] width 9 height 9
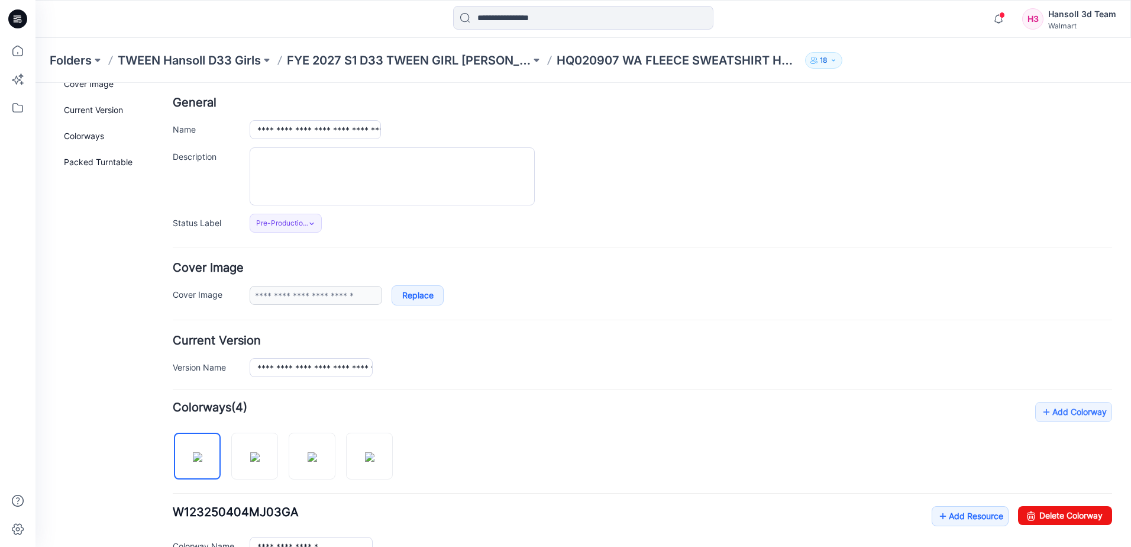
scroll to position [0, 0]
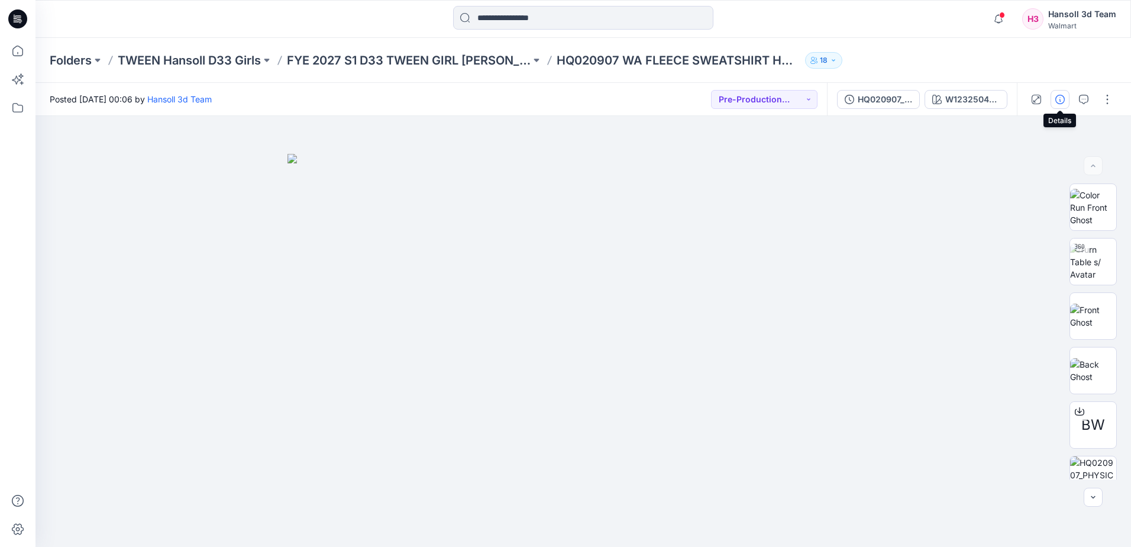
click at [1063, 99] on icon "button" at bounding box center [1060, 99] width 9 height 9
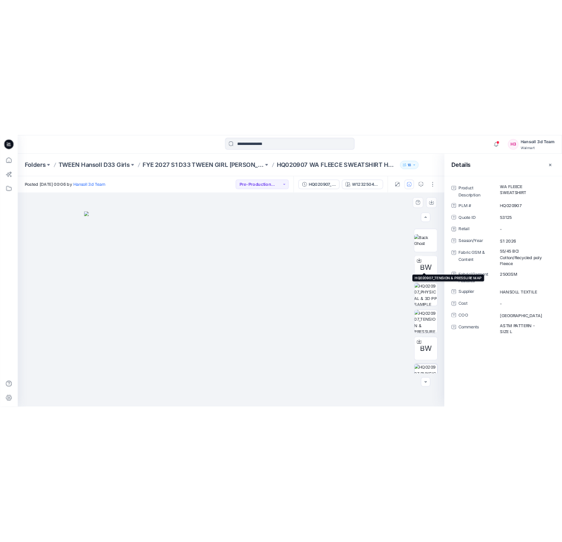
scroll to position [296, 0]
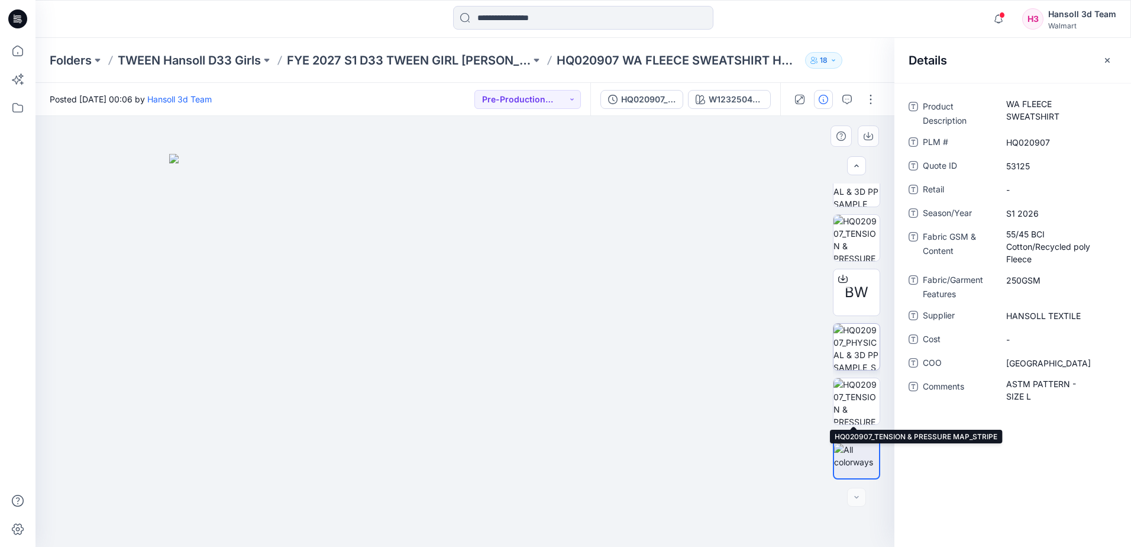
click at [858, 350] on img at bounding box center [857, 347] width 46 height 46
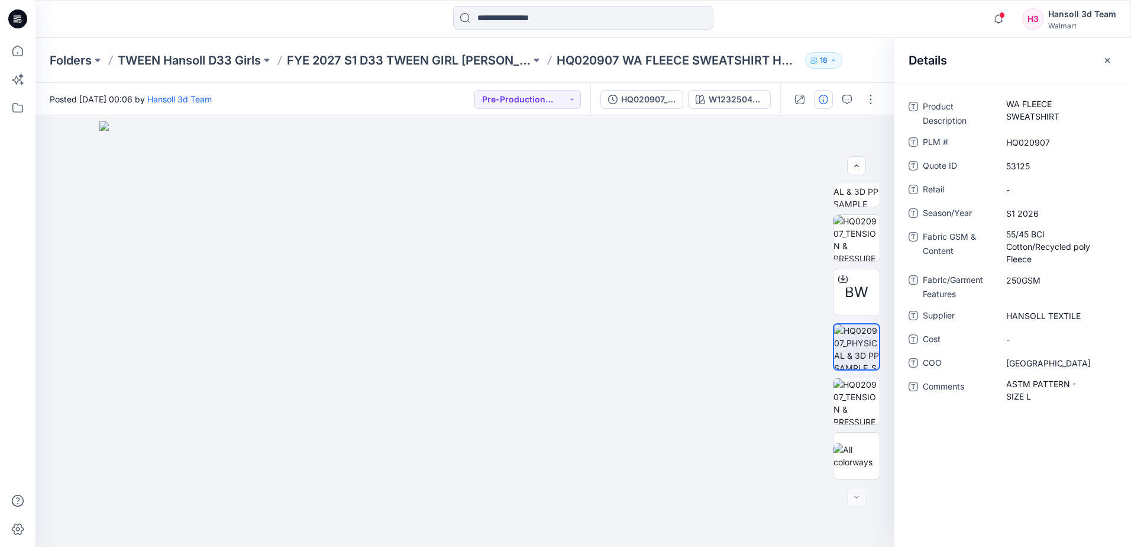
click at [1026, 438] on div "Product Description WA FLEECE SWEATSHIRT PLM # HQ020907 Quote ID 53125 Retail -…" at bounding box center [1013, 315] width 237 height 464
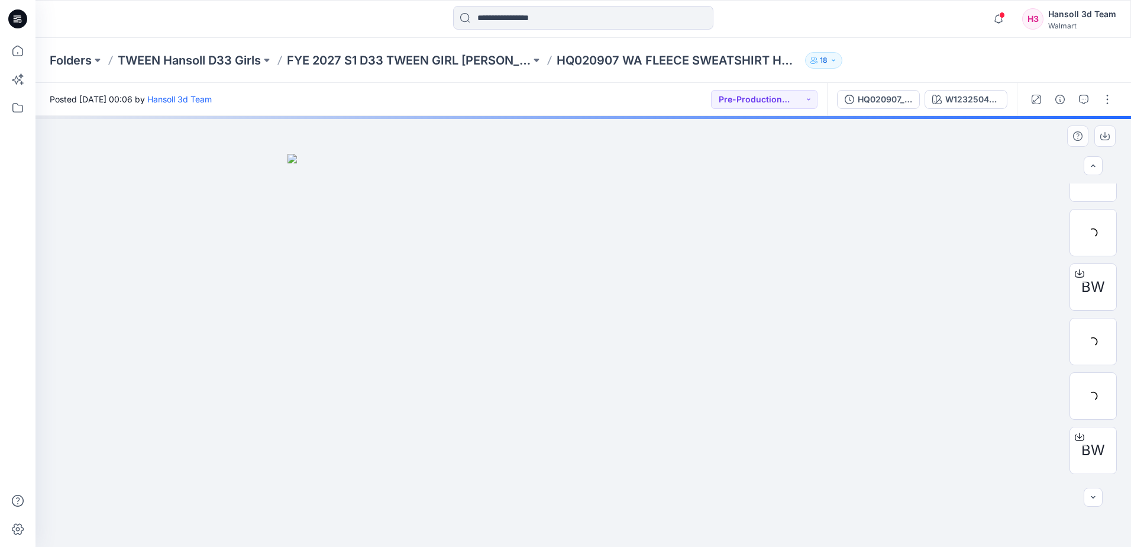
scroll to position [296, 0]
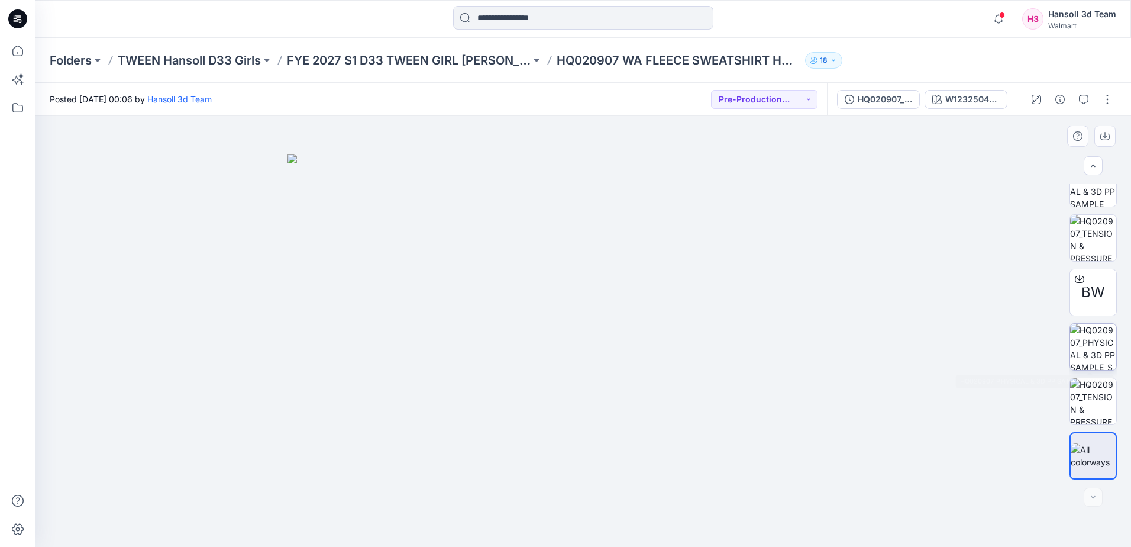
click at [1089, 343] on img at bounding box center [1093, 347] width 46 height 46
click at [1084, 398] on img at bounding box center [1093, 401] width 46 height 46
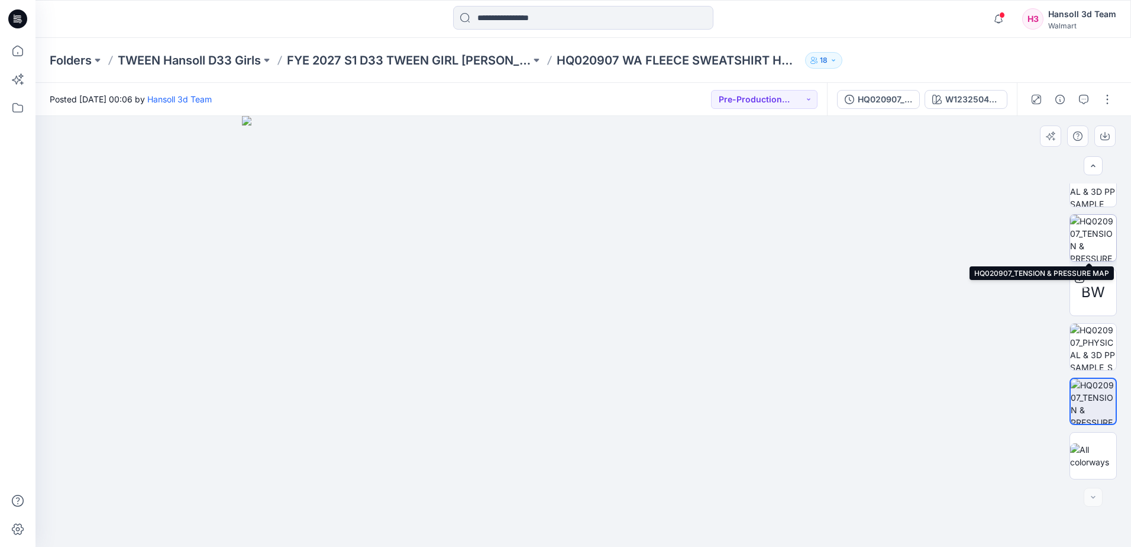
click at [1097, 244] on img at bounding box center [1093, 238] width 46 height 46
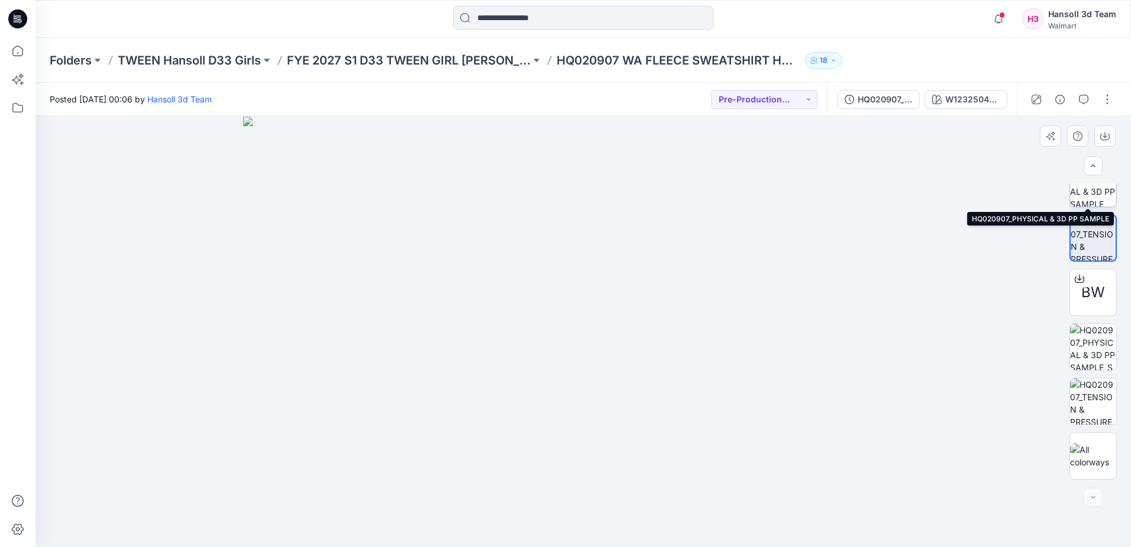
click at [1097, 202] on img at bounding box center [1093, 183] width 46 height 46
